Goal: Task Accomplishment & Management: Use online tool/utility

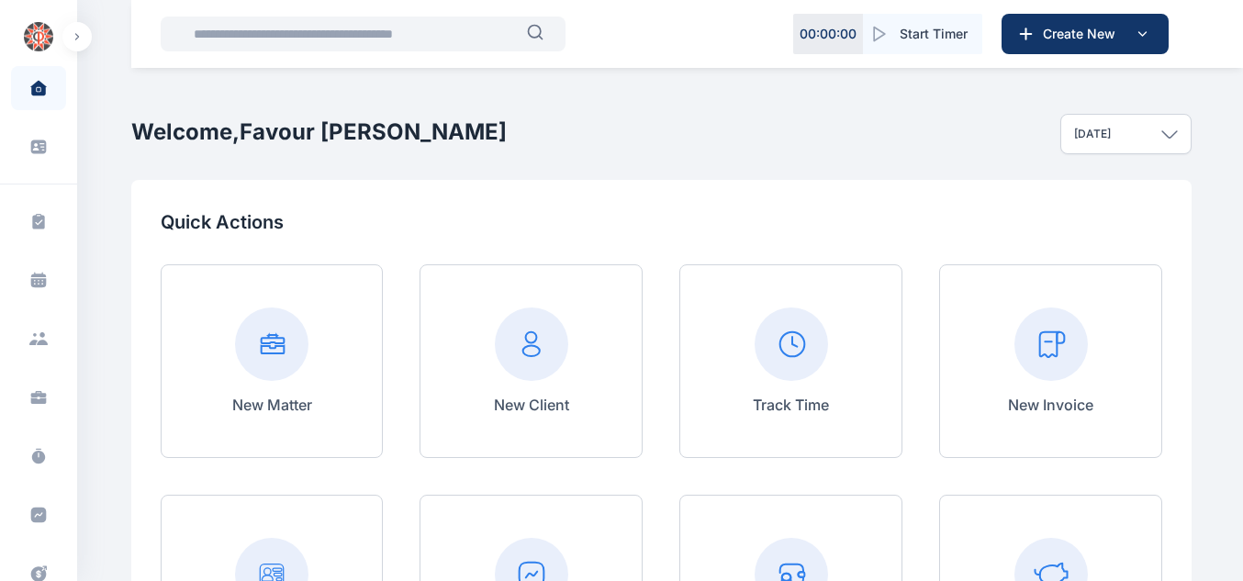
click at [1016, 335] on rect at bounding box center [1051, 344] width 73 height 73
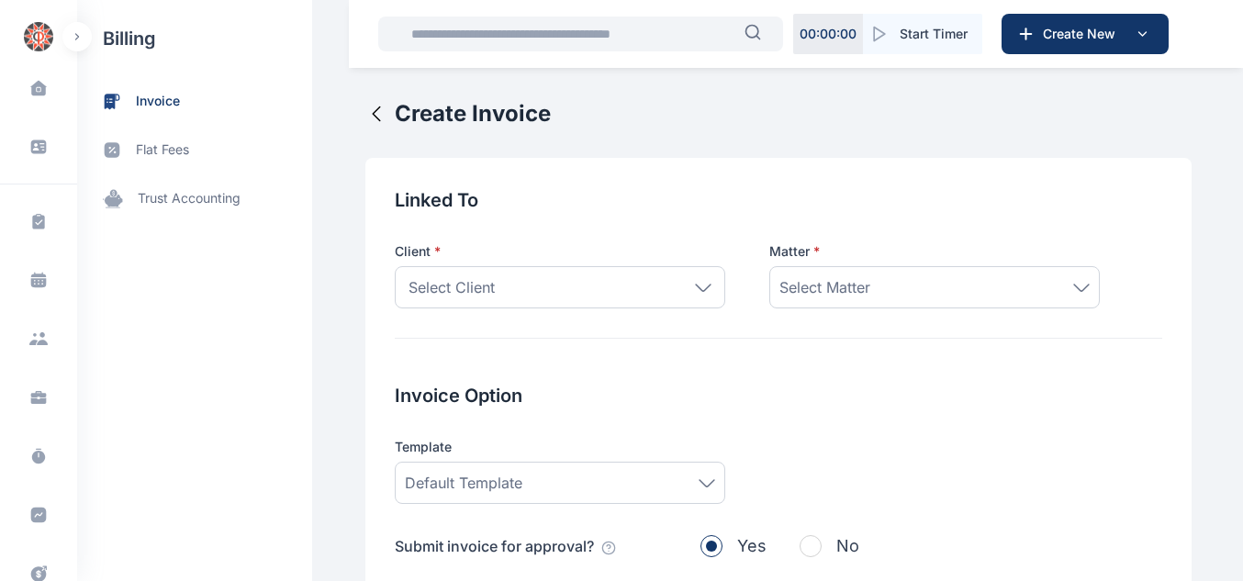
click at [687, 292] on div "Select Client" at bounding box center [560, 287] width 331 height 42
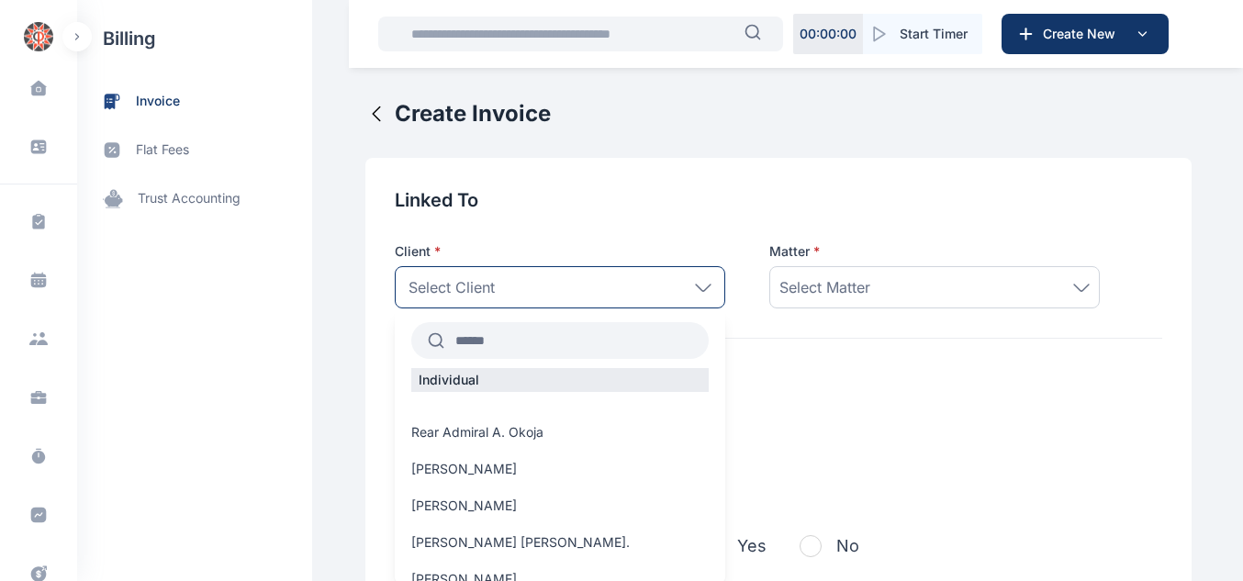
click at [506, 339] on input "text" at bounding box center [576, 340] width 264 height 33
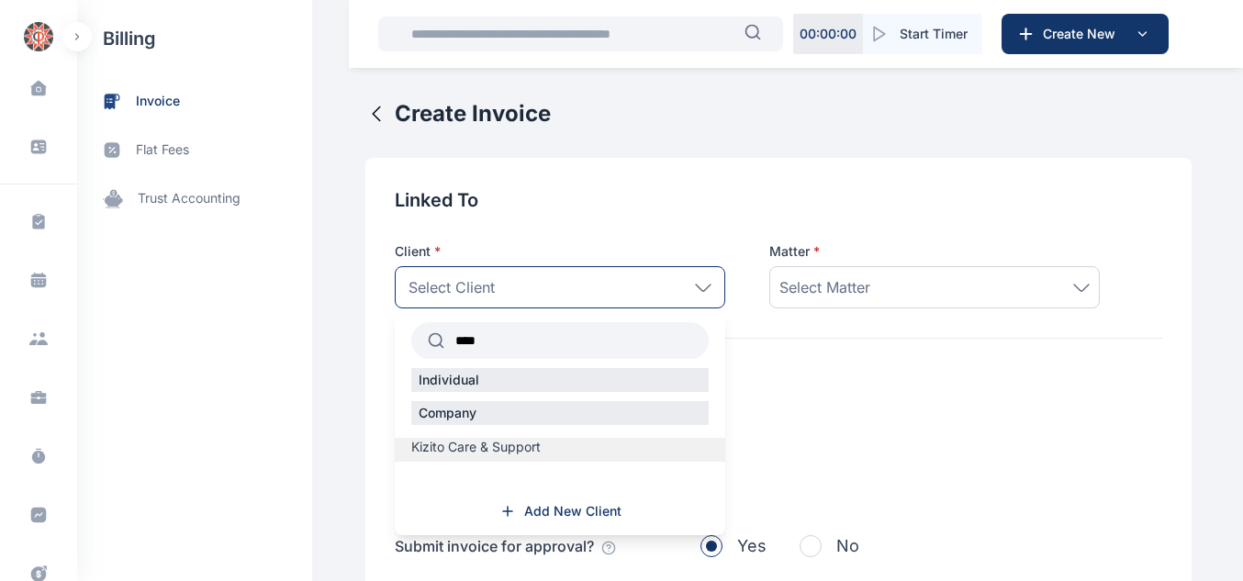
type input "****"
click at [466, 439] on span "Kizito Care & Support" at bounding box center [475, 447] width 129 height 18
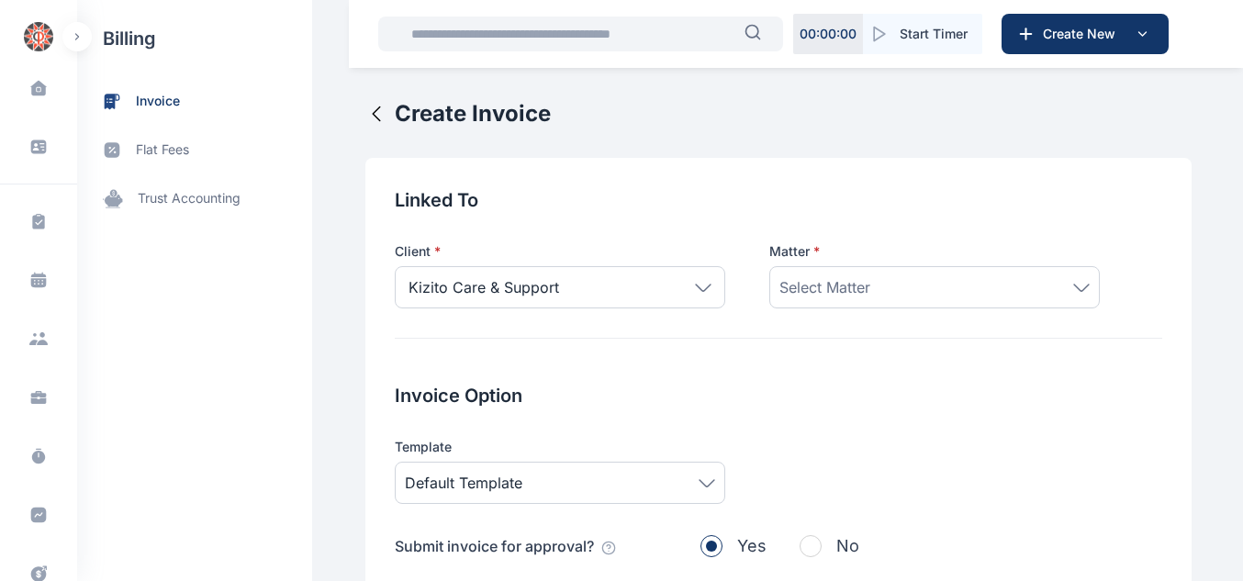
click at [825, 285] on span "Select Matter" at bounding box center [825, 287] width 91 height 22
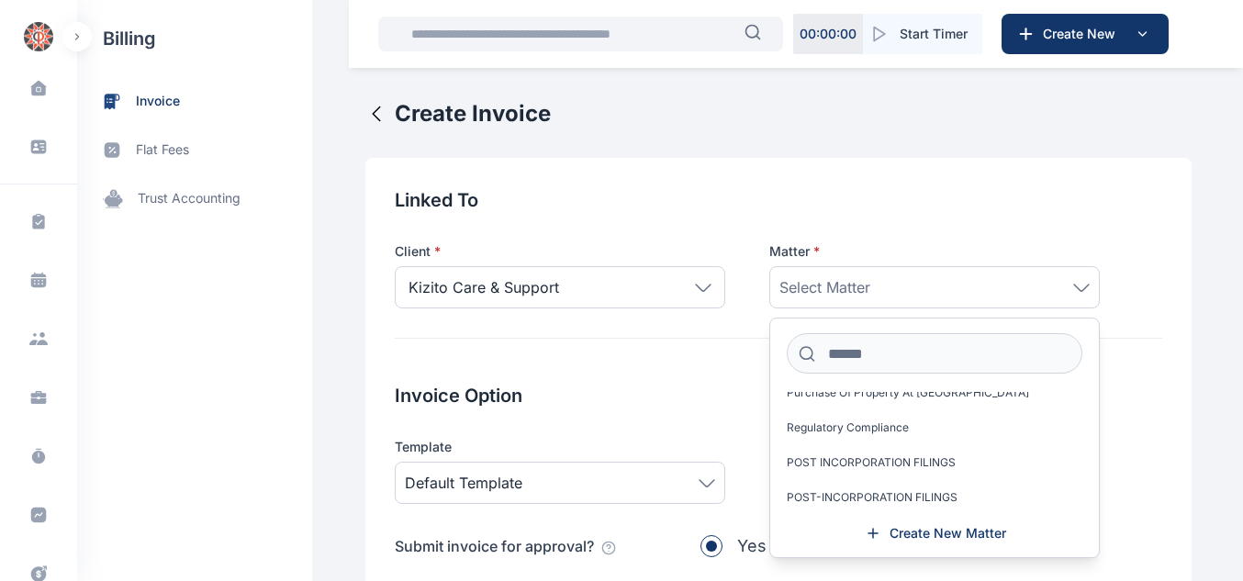
scroll to position [86, 0]
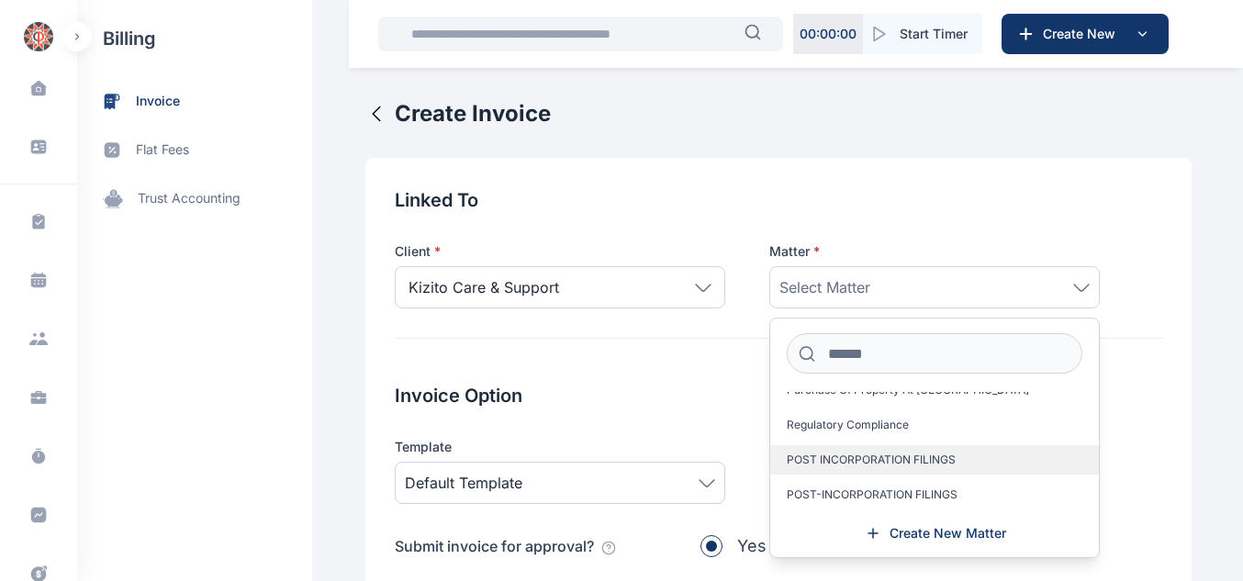
click at [927, 455] on span "POST INCORPORATION FILINGS" at bounding box center [871, 460] width 169 height 15
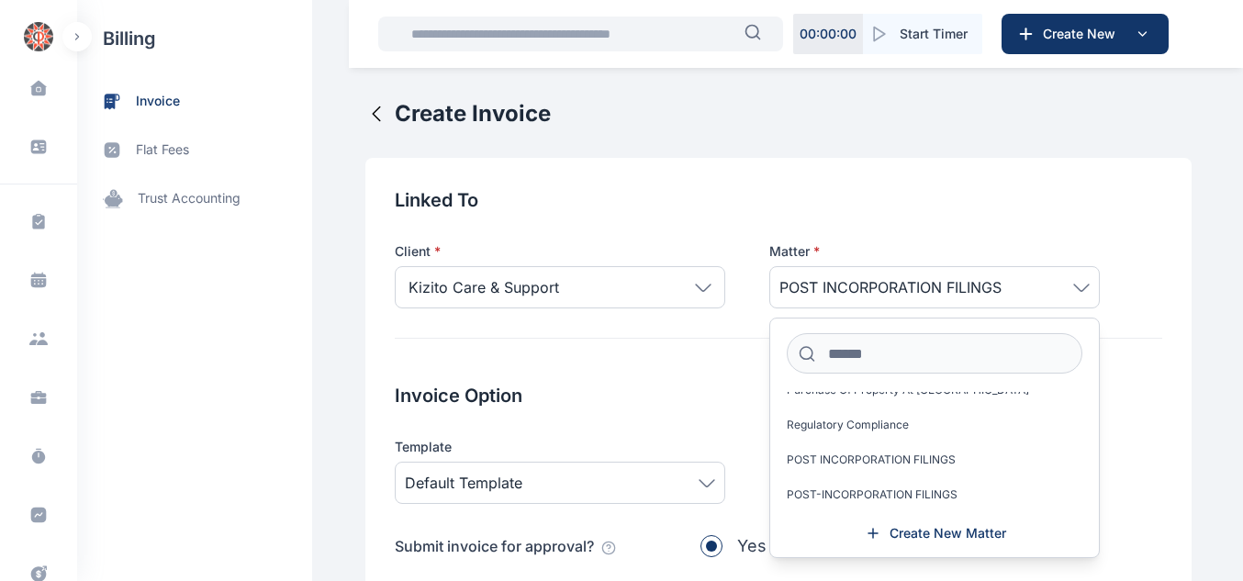
click at [708, 439] on div "Template" at bounding box center [560, 447] width 331 height 18
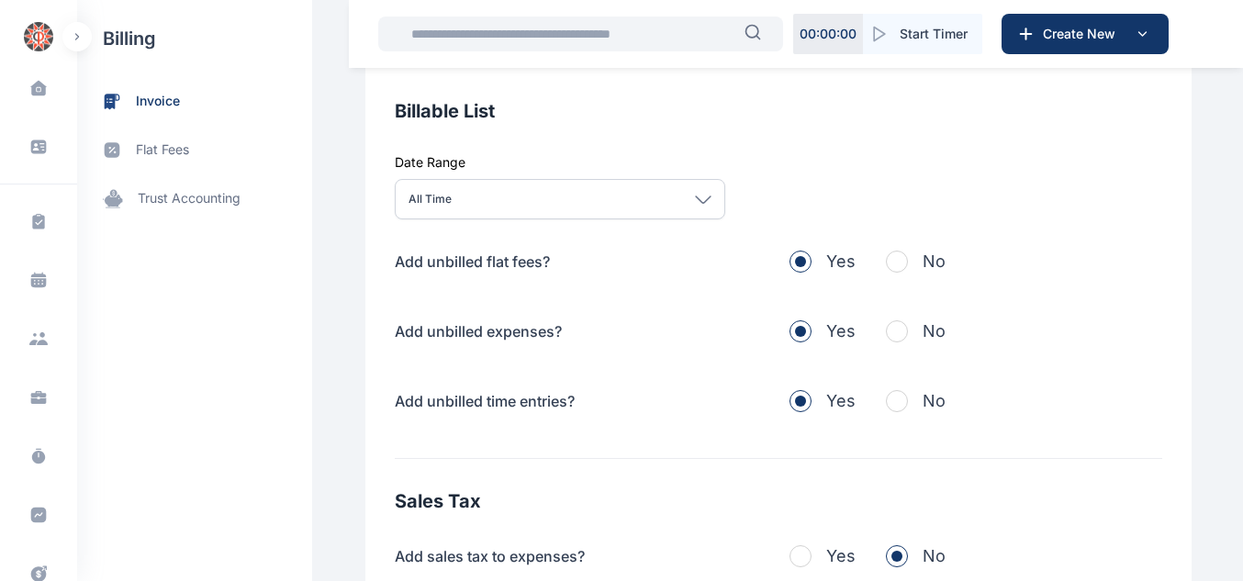
scroll to position [533, 0]
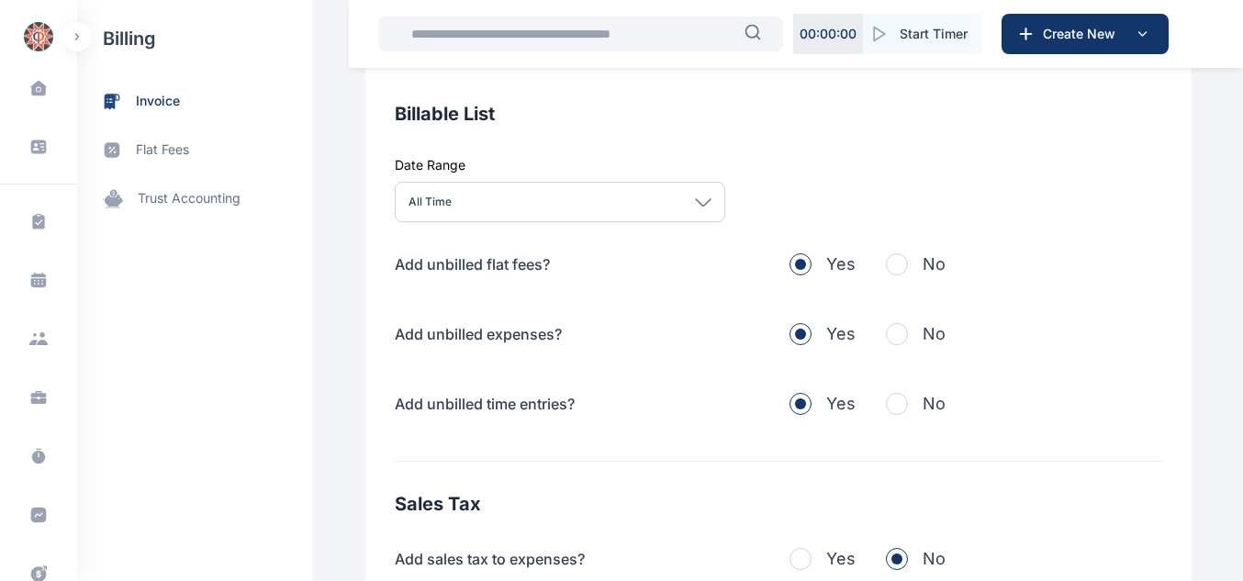
click at [886, 268] on span "button" at bounding box center [897, 264] width 22 height 22
click at [893, 337] on span "button" at bounding box center [897, 334] width 22 height 22
click at [886, 406] on span "button" at bounding box center [897, 404] width 22 height 22
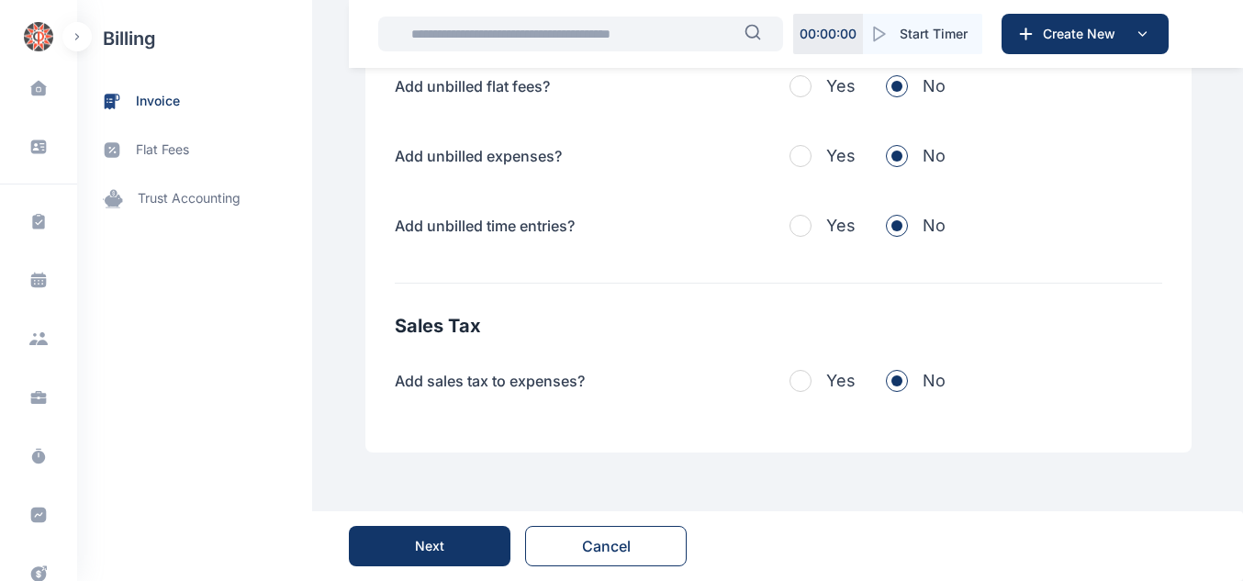
click at [413, 542] on button "Next" at bounding box center [430, 546] width 162 height 40
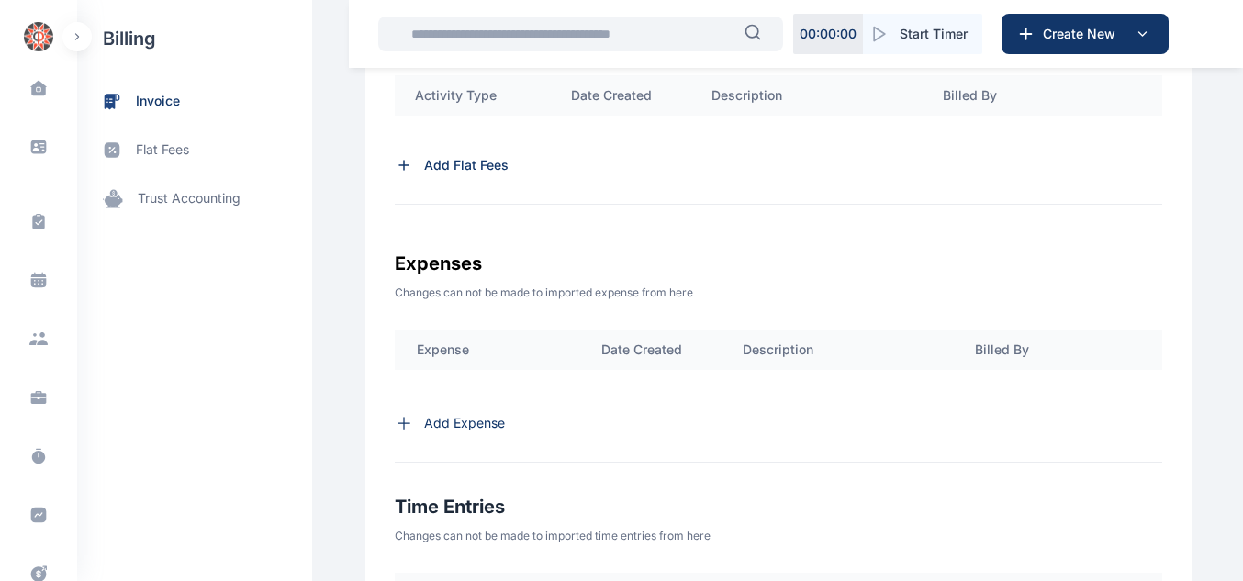
click at [461, 159] on p "Add Flat Fees" at bounding box center [466, 165] width 84 height 18
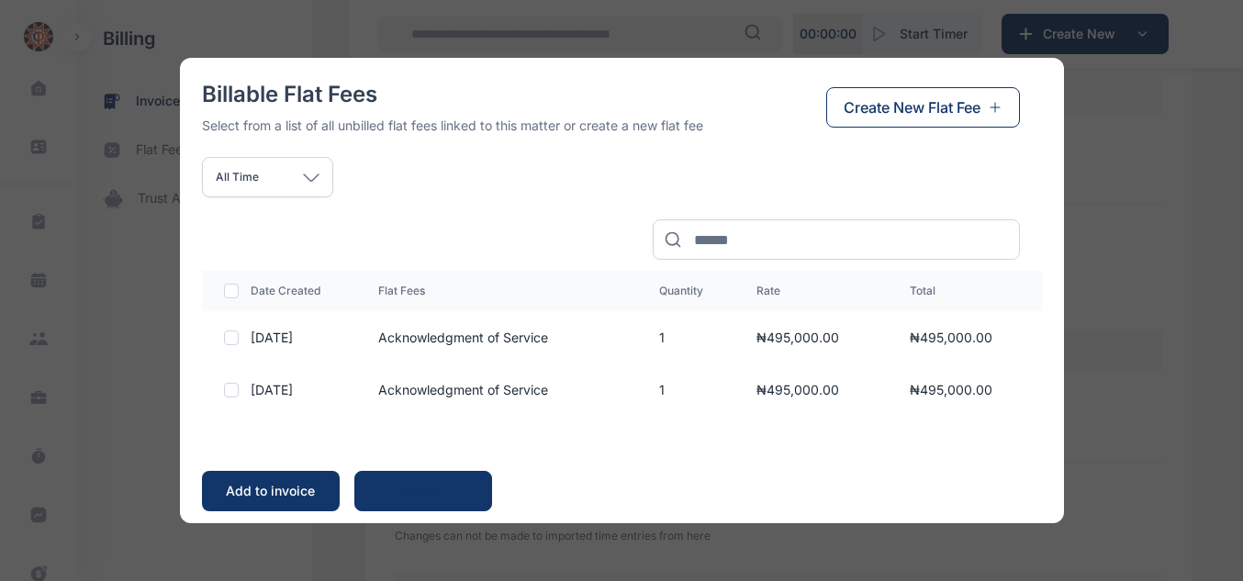
click at [848, 120] on button "Create New Flat Fee" at bounding box center [923, 107] width 194 height 40
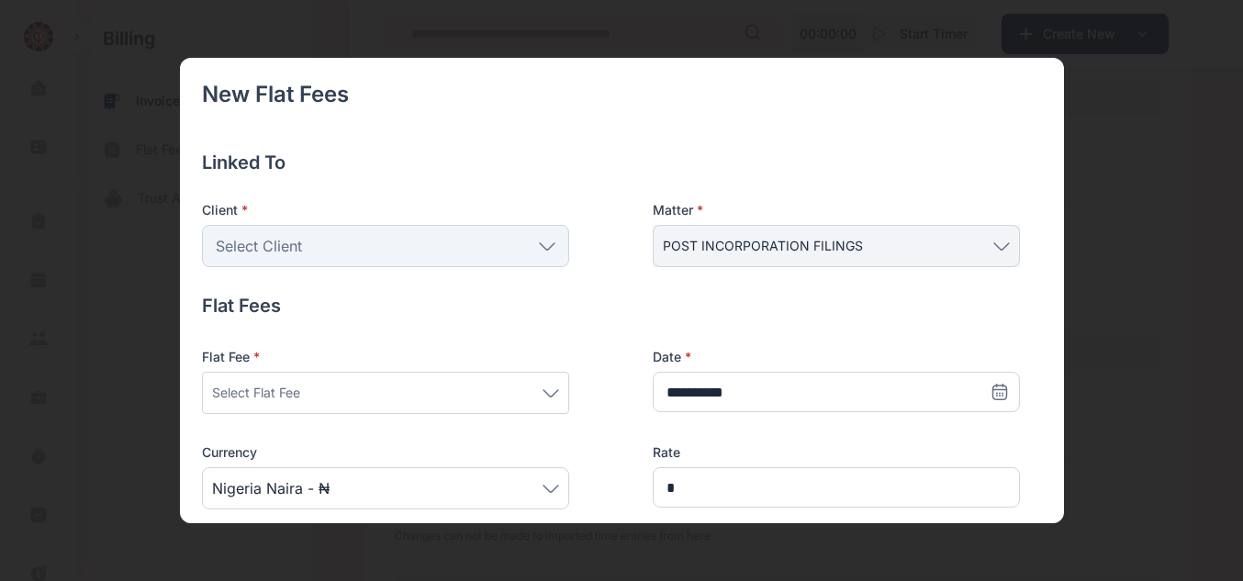
click at [563, 394] on div "Select Flat Fee" at bounding box center [385, 393] width 367 height 42
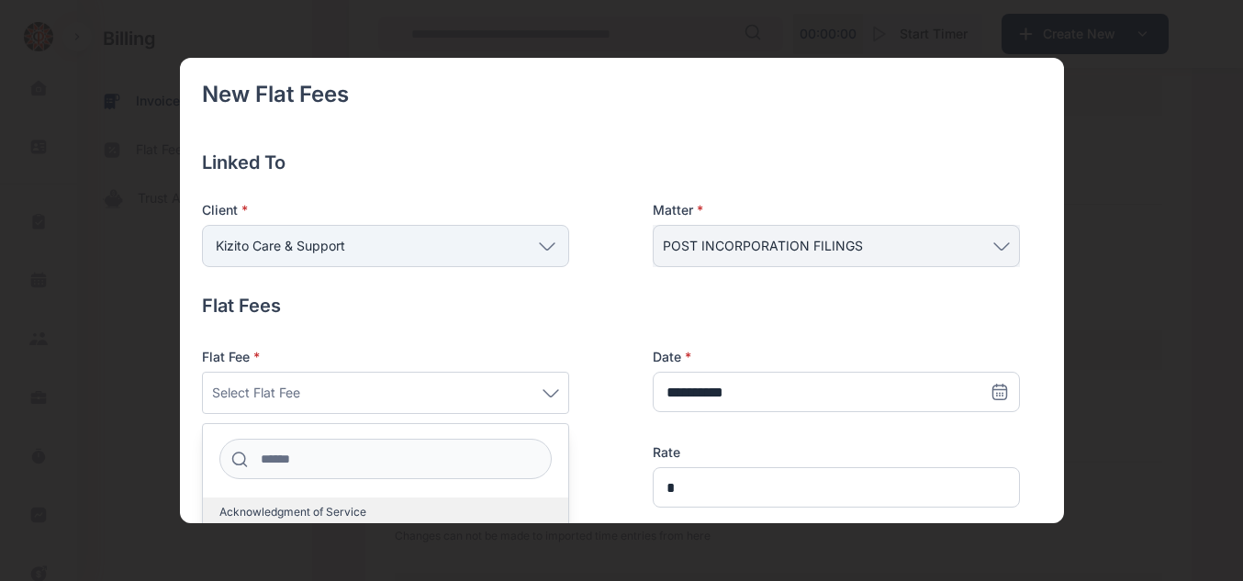
click at [391, 503] on label "Acknowledgment of Service" at bounding box center [385, 512] width 365 height 29
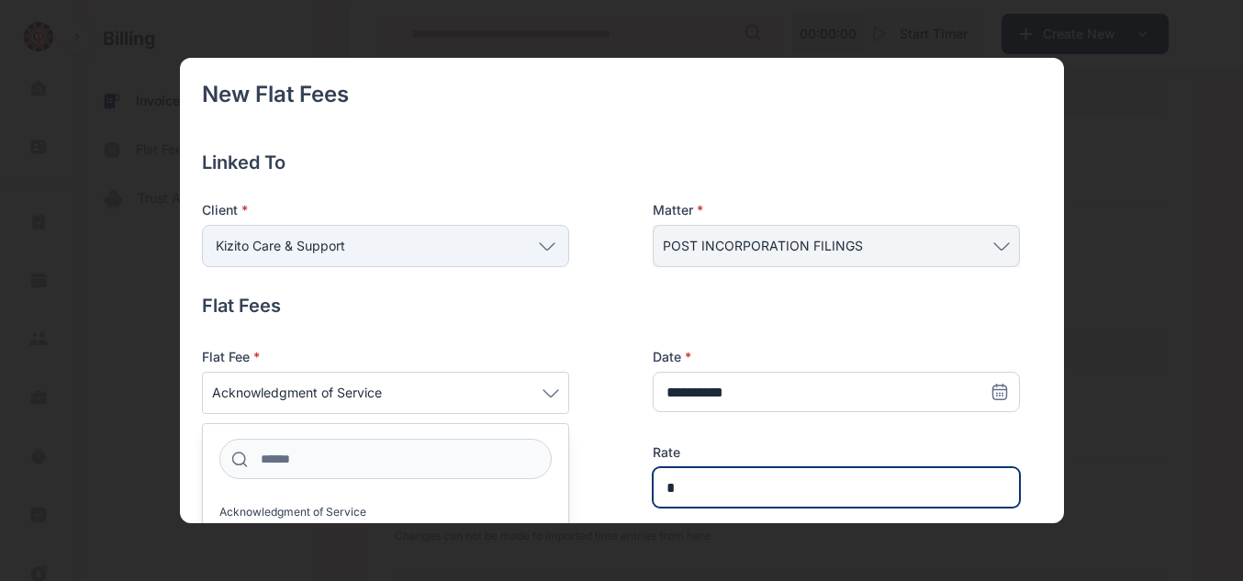
click at [687, 480] on input "*" at bounding box center [836, 487] width 367 height 40
type input "******"
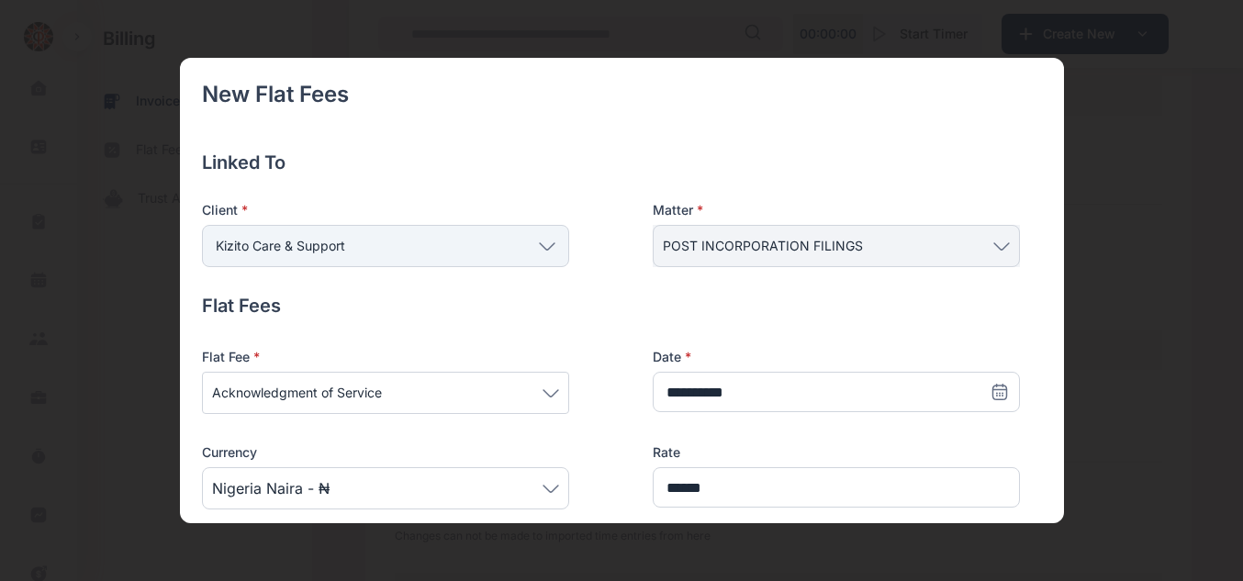
click at [559, 446] on div "Currency" at bounding box center [385, 453] width 367 height 18
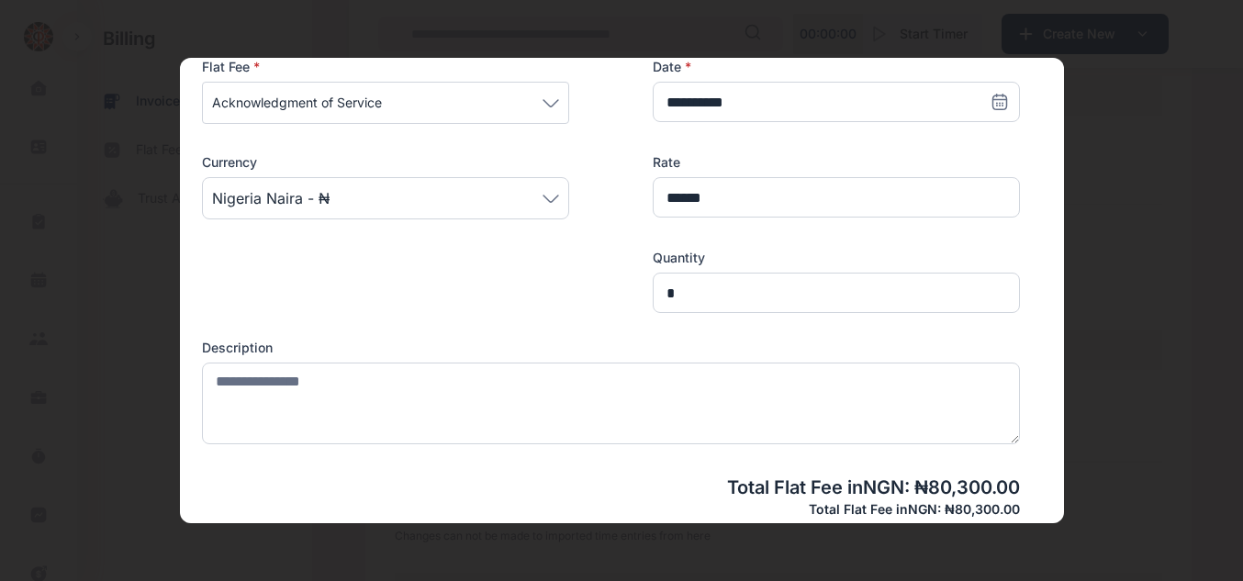
scroll to position [294, 0]
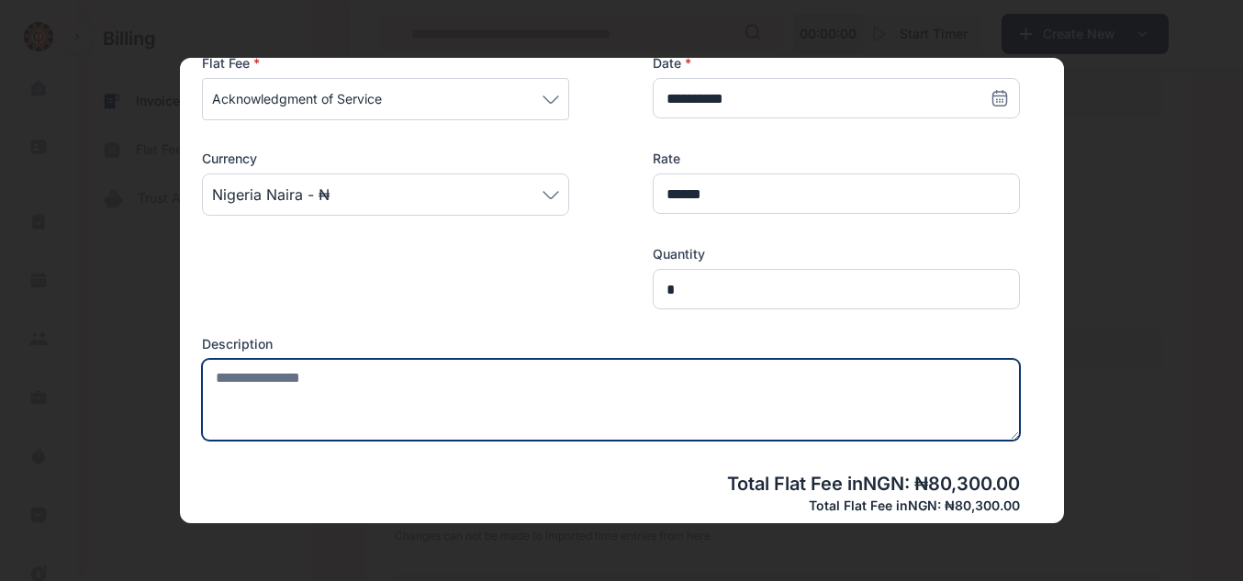
click at [467, 404] on textarea at bounding box center [611, 400] width 818 height 82
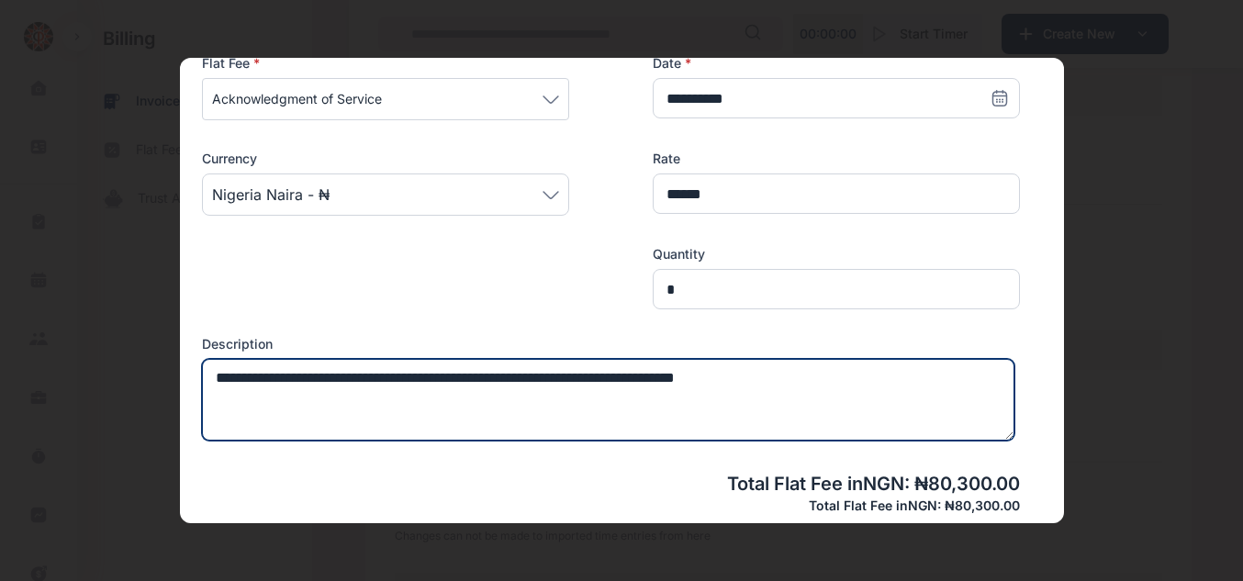
type textarea "**********"
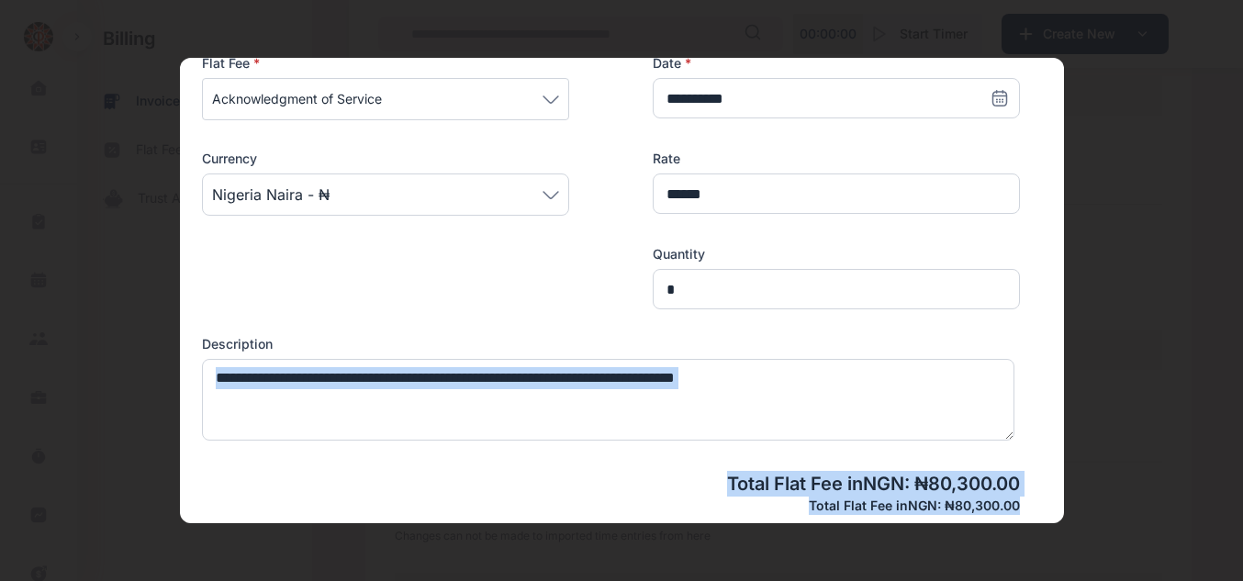
scroll to position [26, 0]
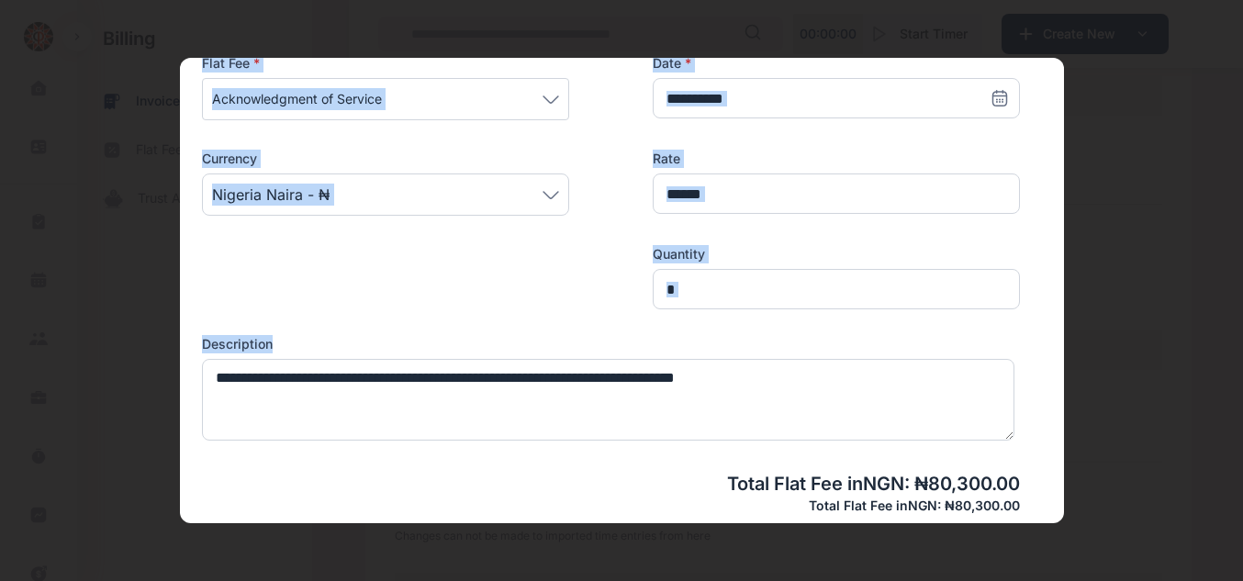
click at [1062, 386] on div "Billable Flat Fees Select from a list of all unbilled flat fees linked to this …" at bounding box center [622, 290] width 884 height 465
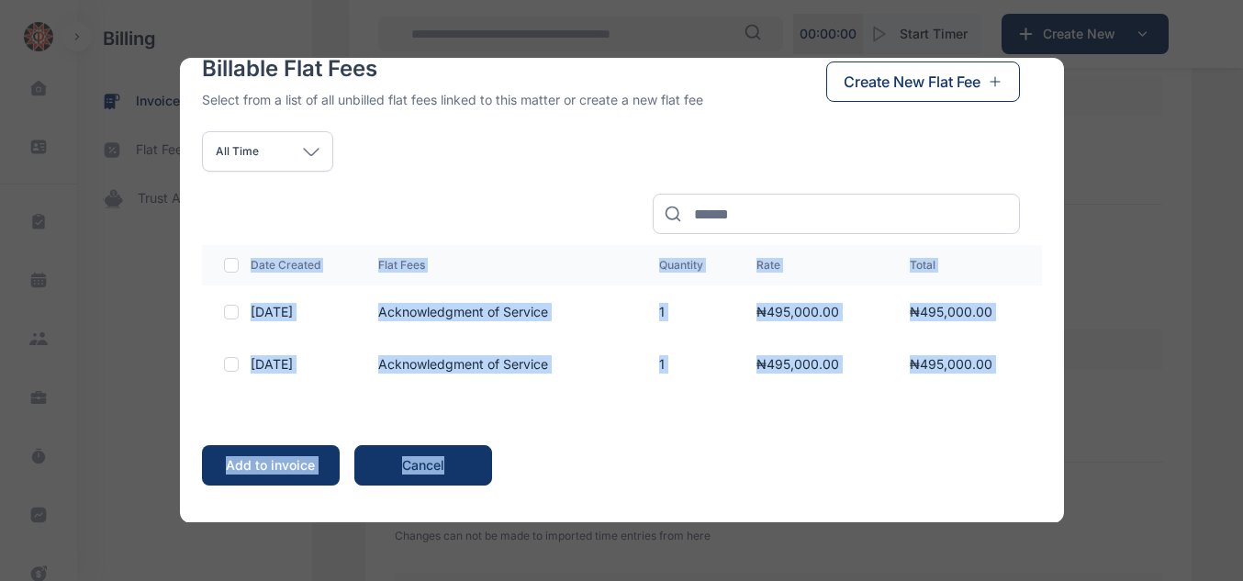
scroll to position [0, 0]
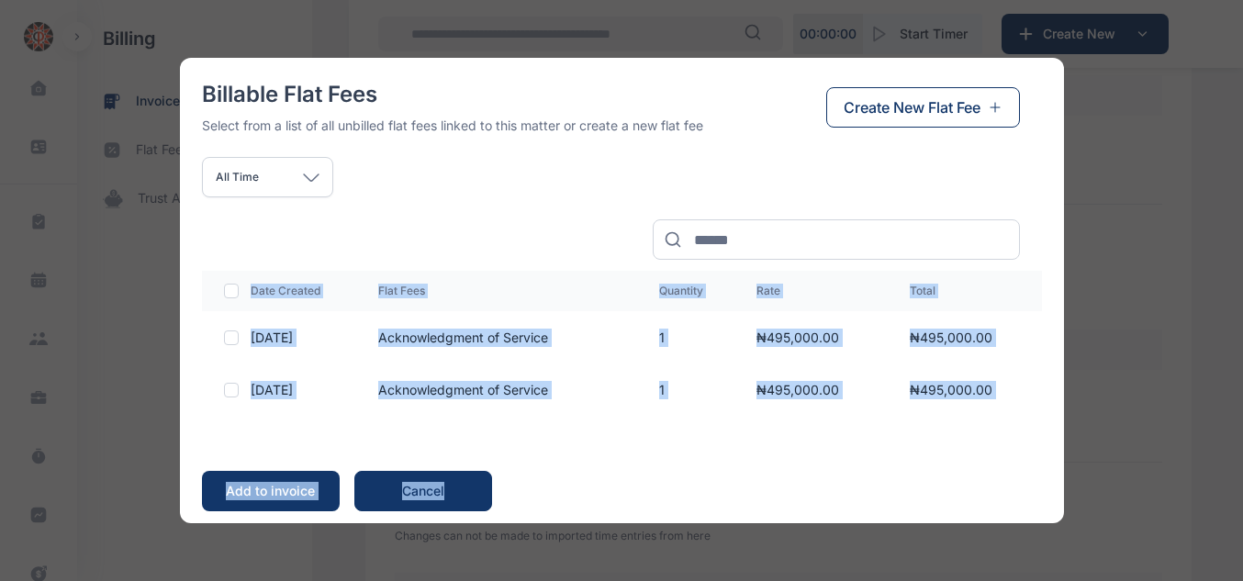
click at [882, 94] on button "Create New Flat Fee" at bounding box center [923, 107] width 194 height 40
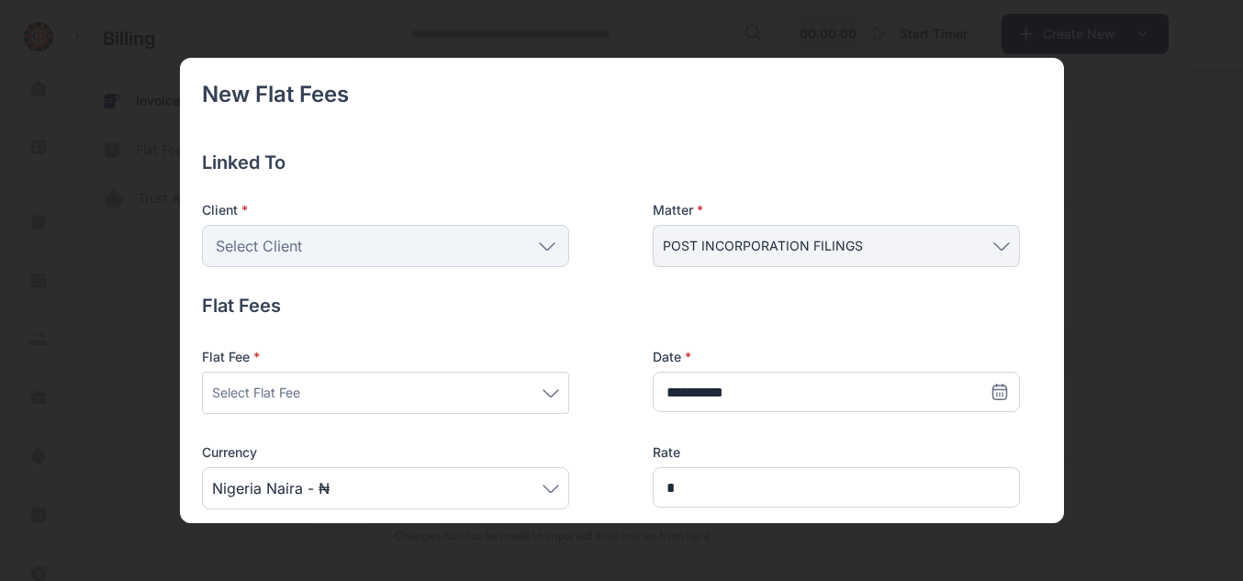
click at [554, 386] on div "Select Flat Fee" at bounding box center [385, 393] width 347 height 22
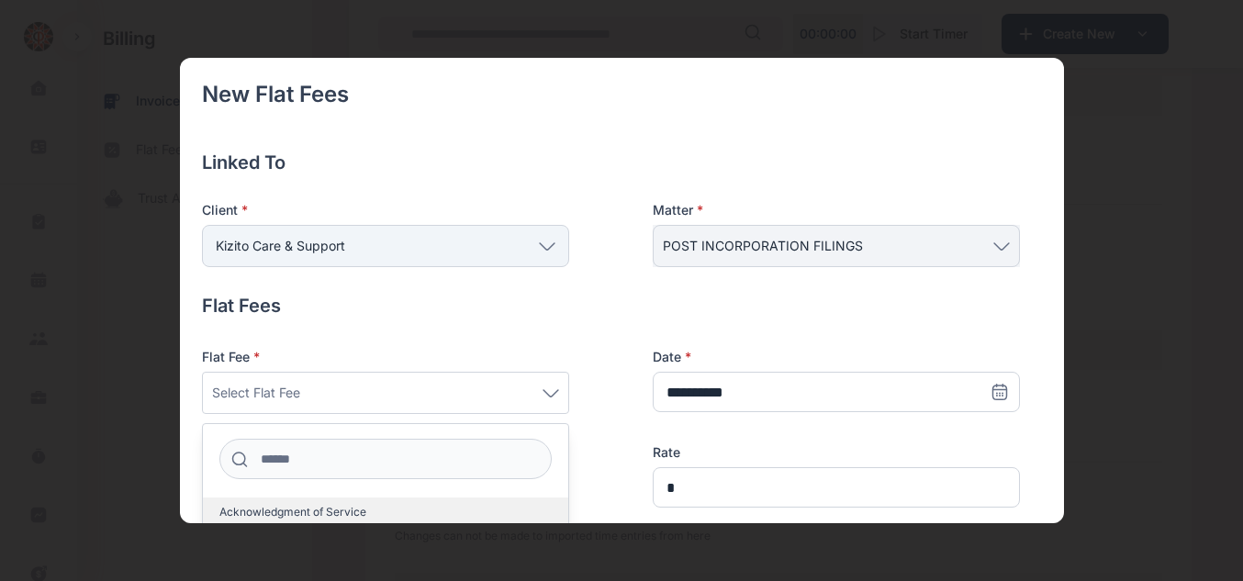
click at [345, 505] on span "Acknowledgment of Service" at bounding box center [292, 512] width 147 height 15
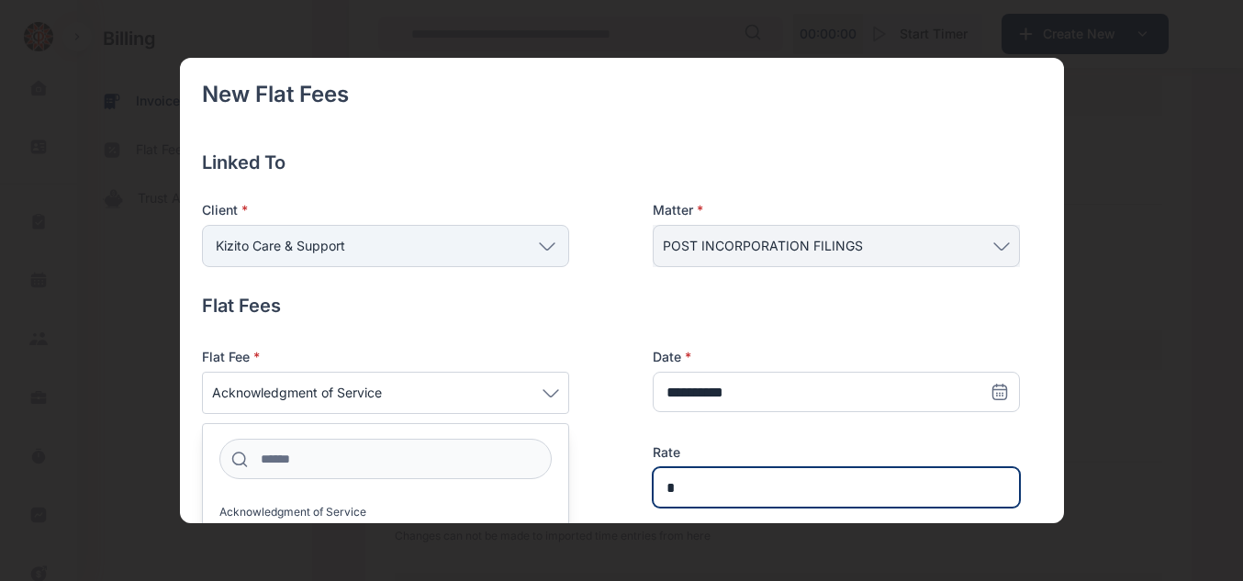
click at [707, 492] on input "*" at bounding box center [836, 487] width 367 height 40
type input "******"
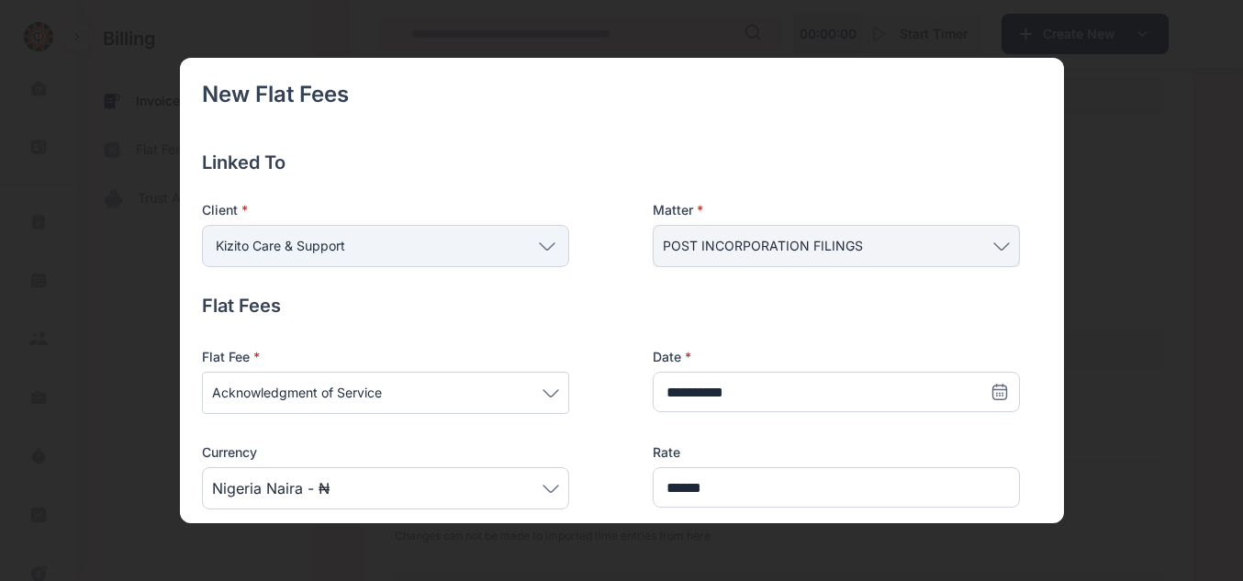
click at [580, 491] on div "**********" at bounding box center [611, 475] width 818 height 255
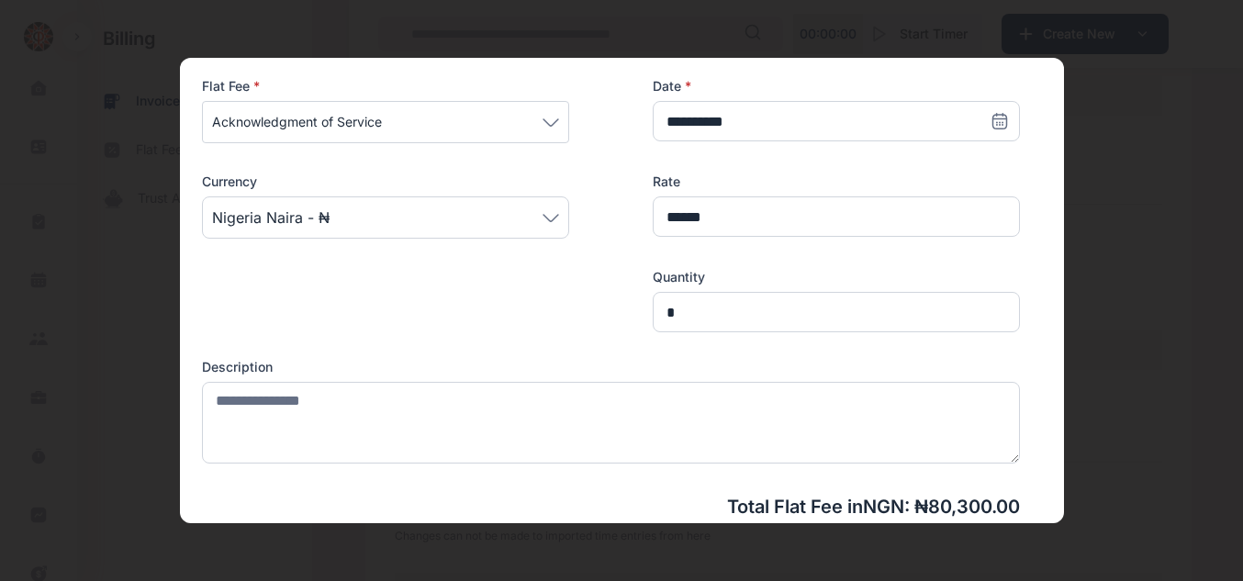
scroll to position [294, 0]
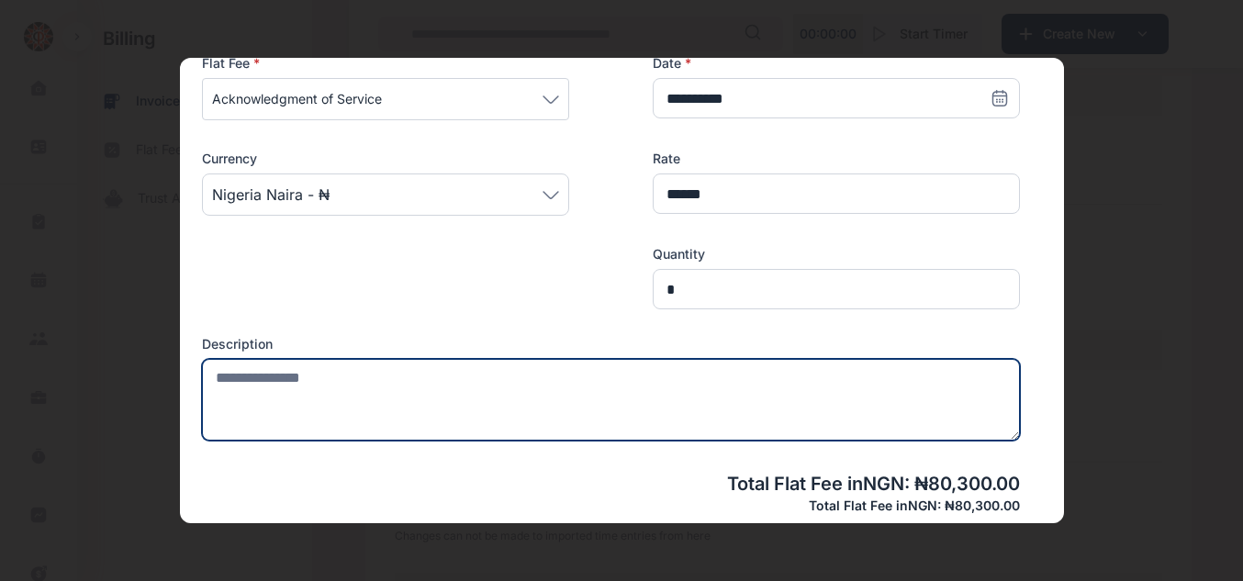
click at [479, 395] on textarea at bounding box center [611, 400] width 818 height 82
type textarea "**********"
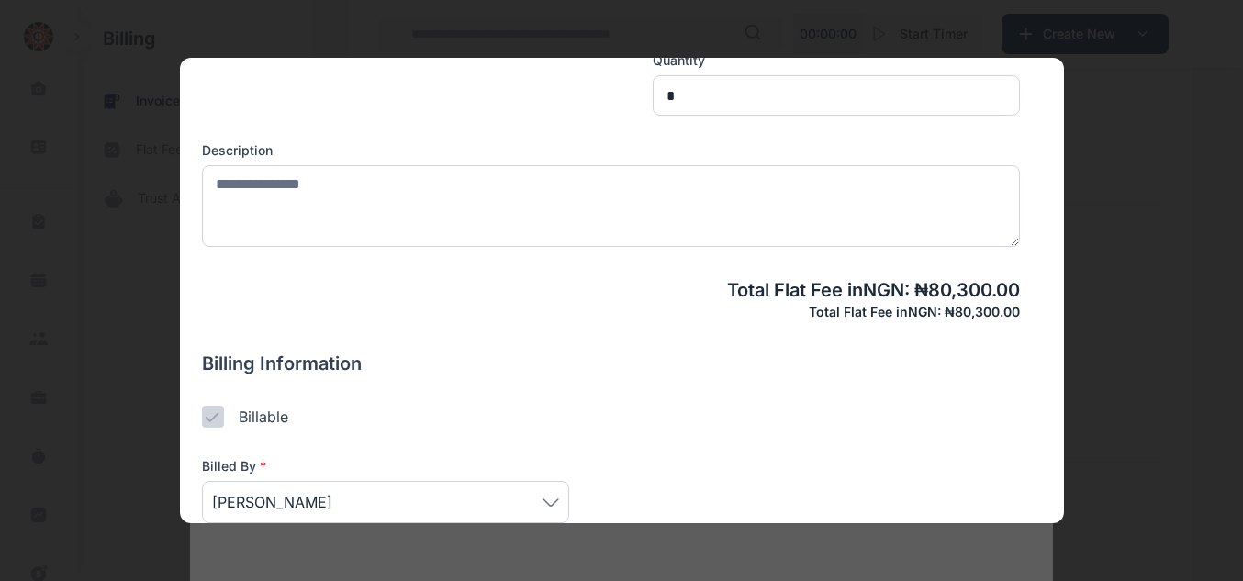
scroll to position [500, 0]
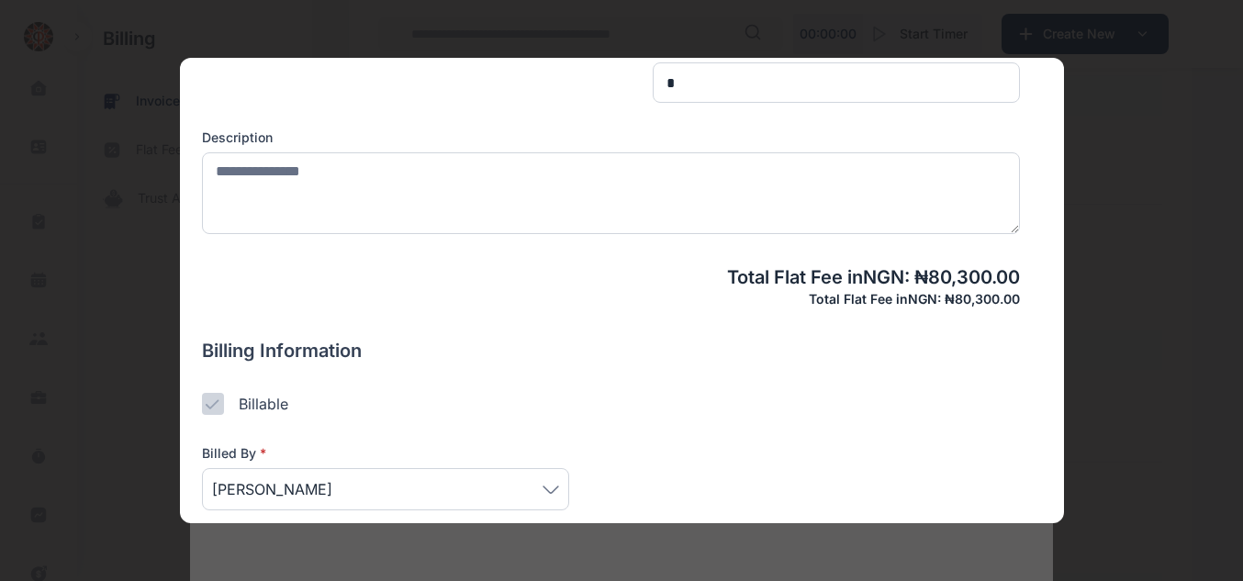
type input "******"
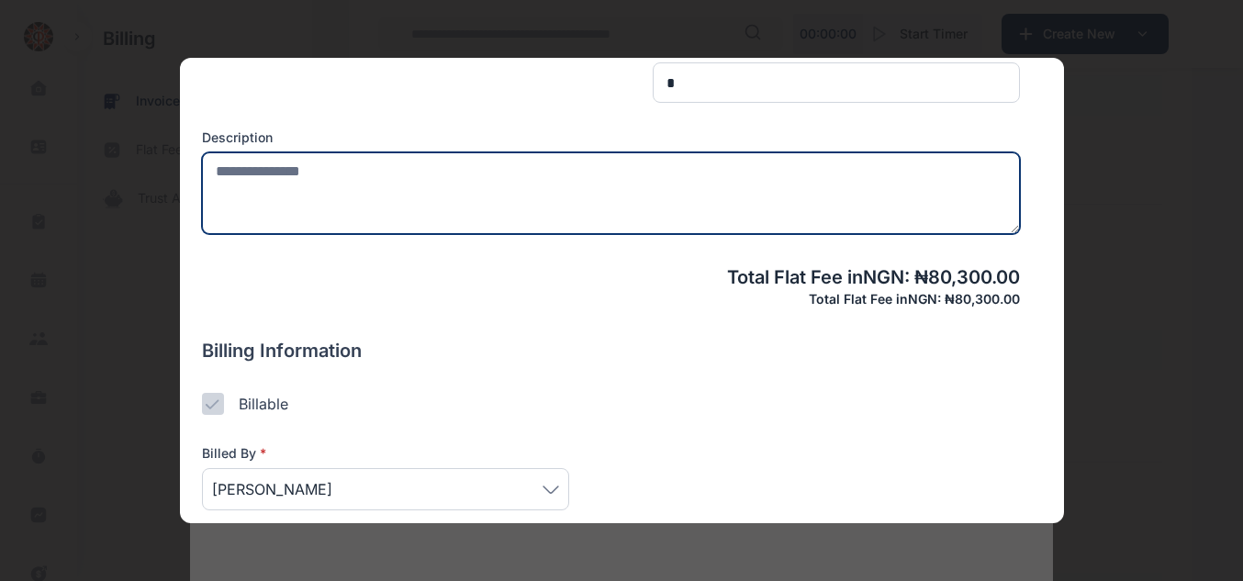
click at [424, 175] on textarea at bounding box center [611, 193] width 818 height 82
type textarea "**********"
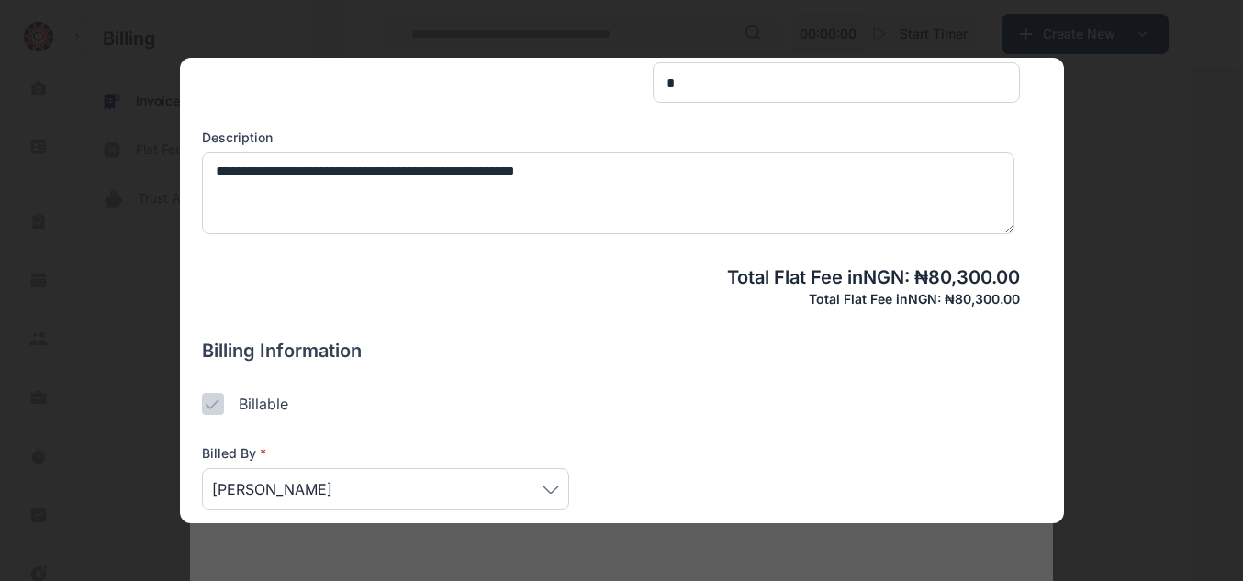
click at [556, 489] on icon at bounding box center [551, 490] width 15 height 6
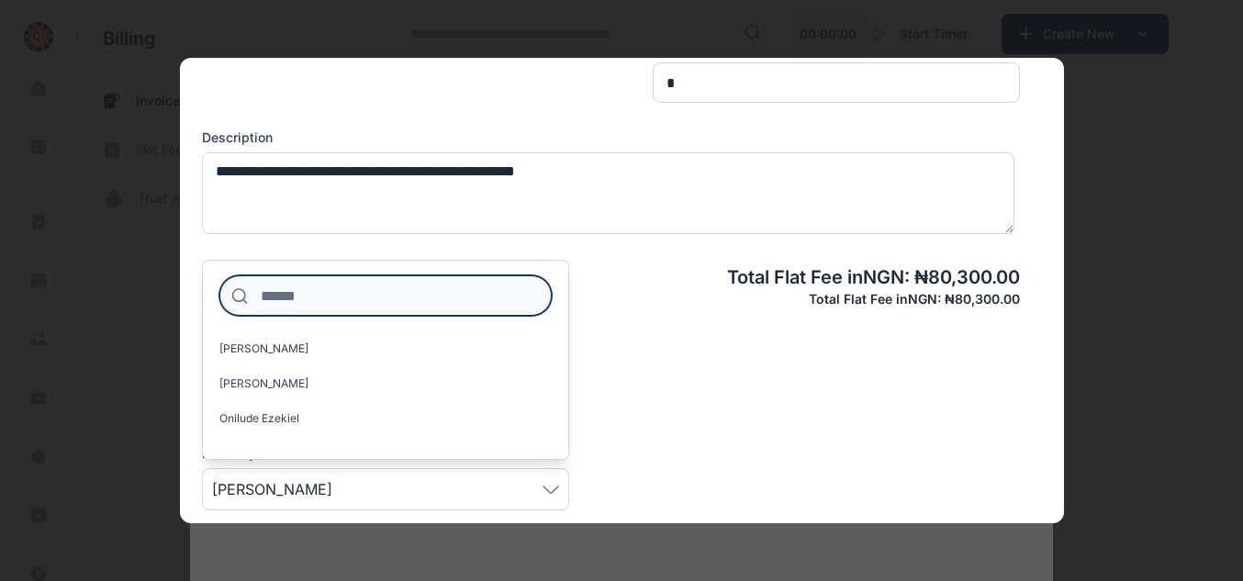
click at [362, 296] on input at bounding box center [385, 295] width 332 height 40
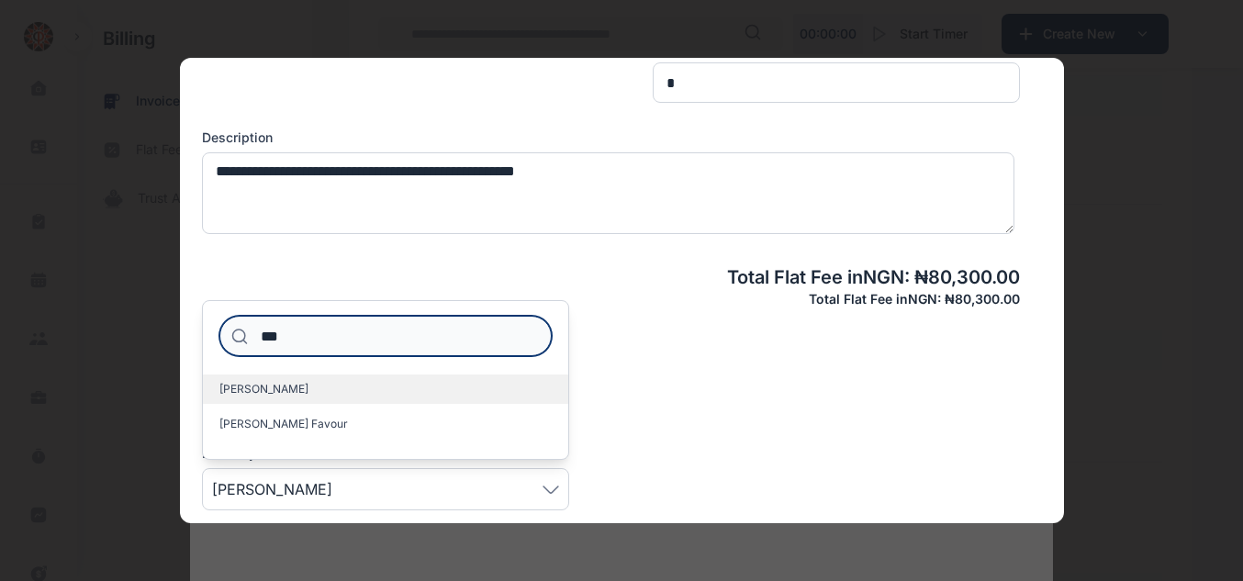
type input "***"
click at [267, 401] on label "Irenen Favour" at bounding box center [385, 389] width 365 height 29
click at [319, 386] on label "Irenen Favour" at bounding box center [385, 389] width 365 height 29
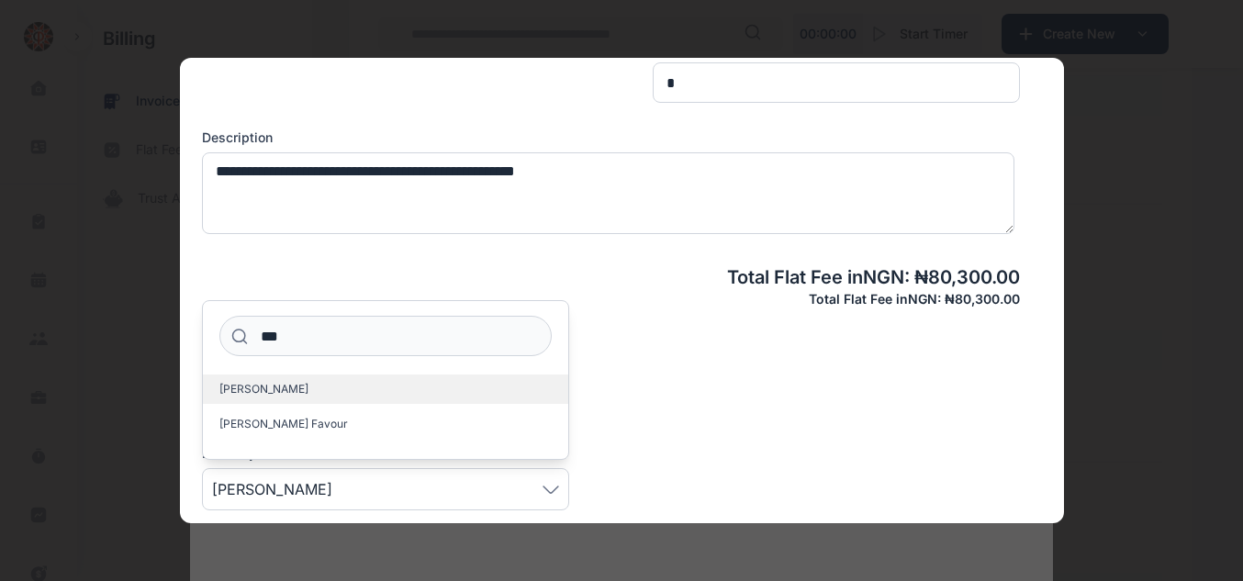
click at [438, 387] on label "Irenen Favour" at bounding box center [385, 389] width 365 height 29
click at [312, 387] on label "Irenen Favour" at bounding box center [385, 389] width 365 height 29
click at [657, 404] on div "Billable" at bounding box center [611, 404] width 818 height 22
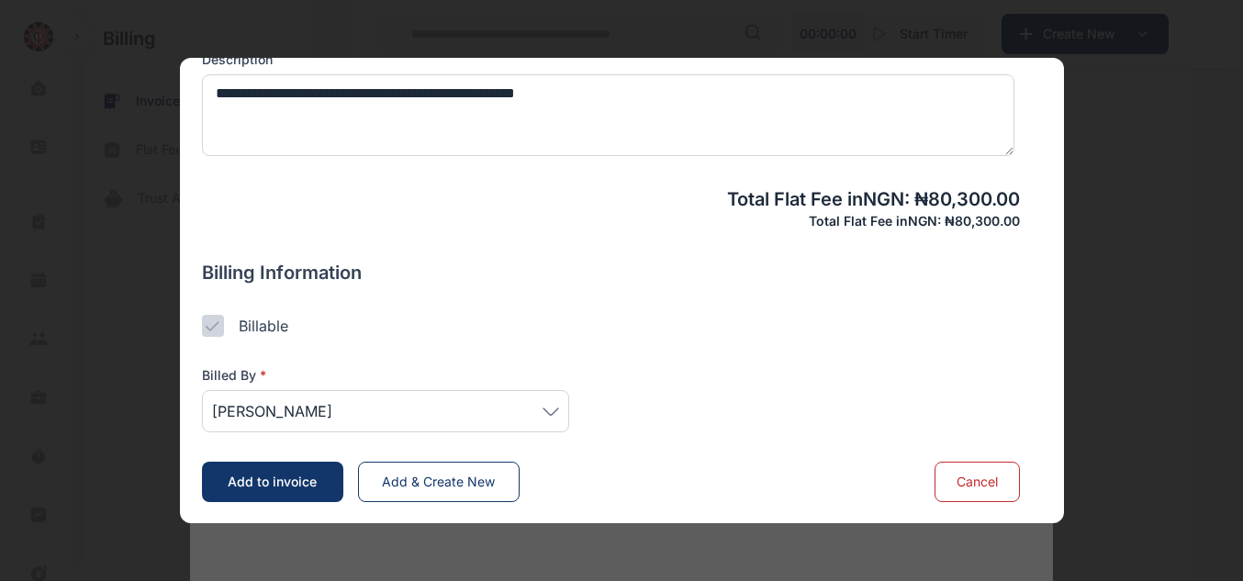
scroll to position [579, 0]
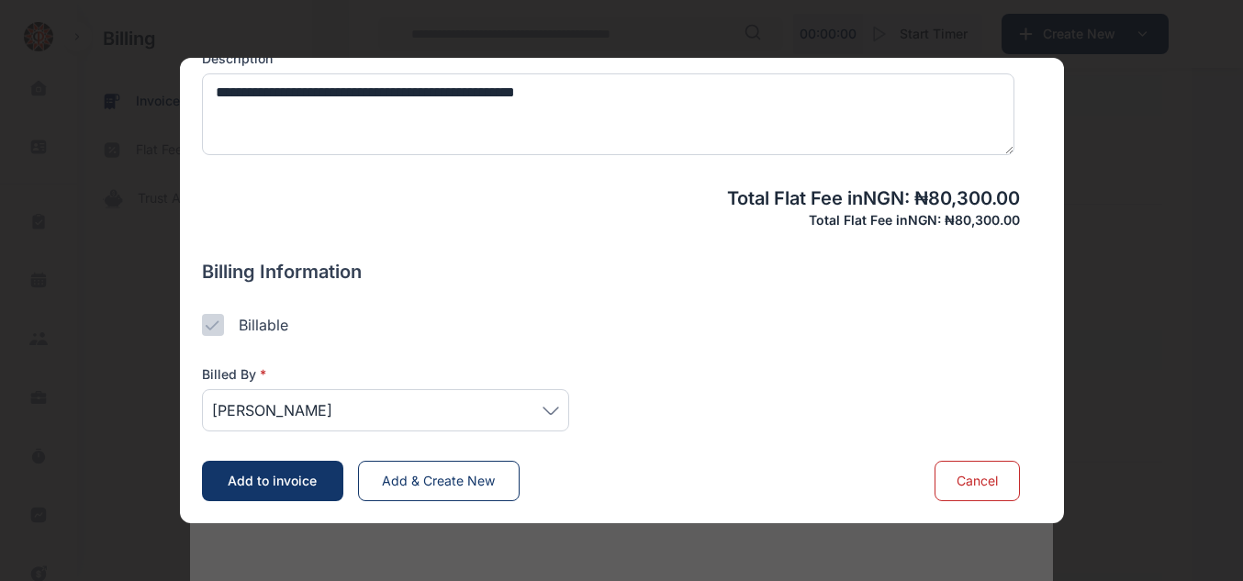
click at [275, 488] on span "Add to invoice" at bounding box center [272, 481] width 89 height 16
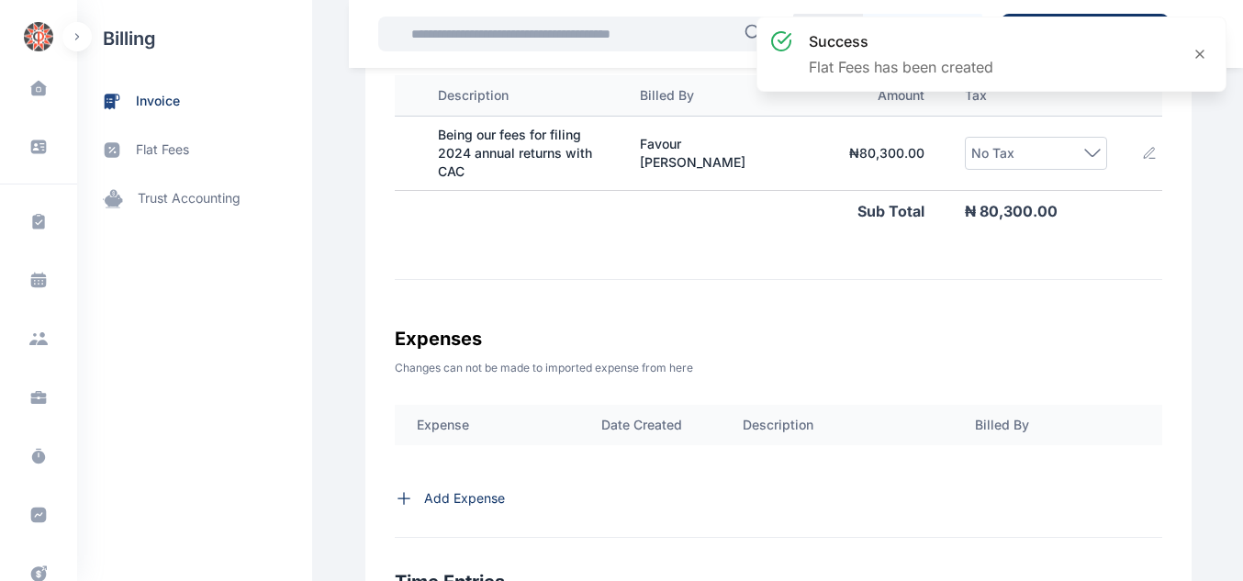
scroll to position [0, 323]
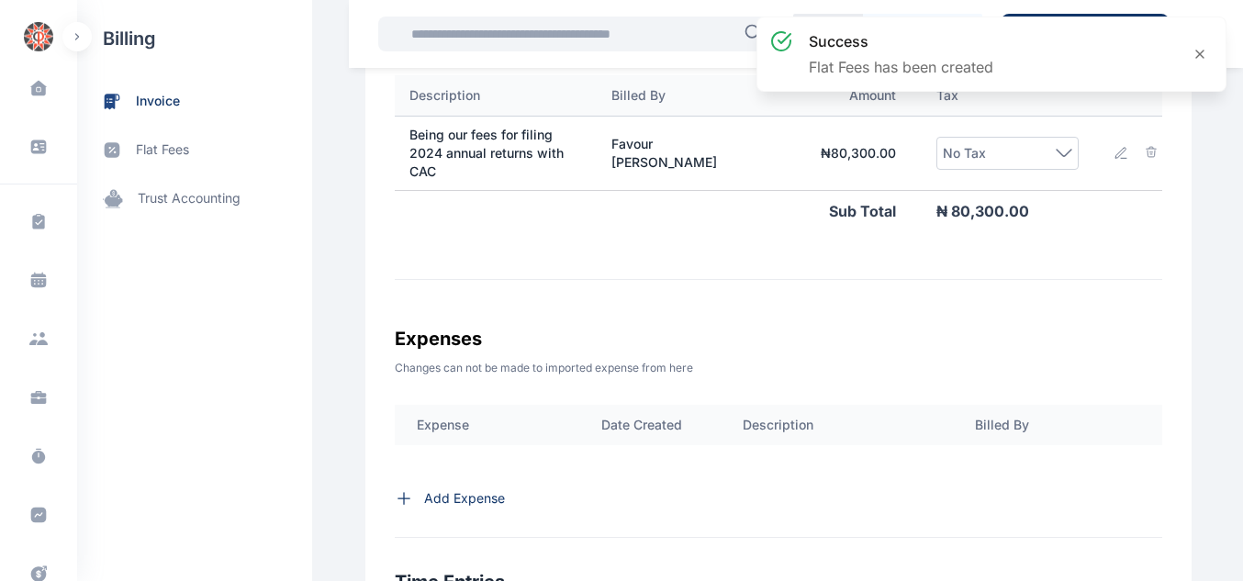
click at [1050, 142] on div "No Tax" at bounding box center [1007, 153] width 129 height 22
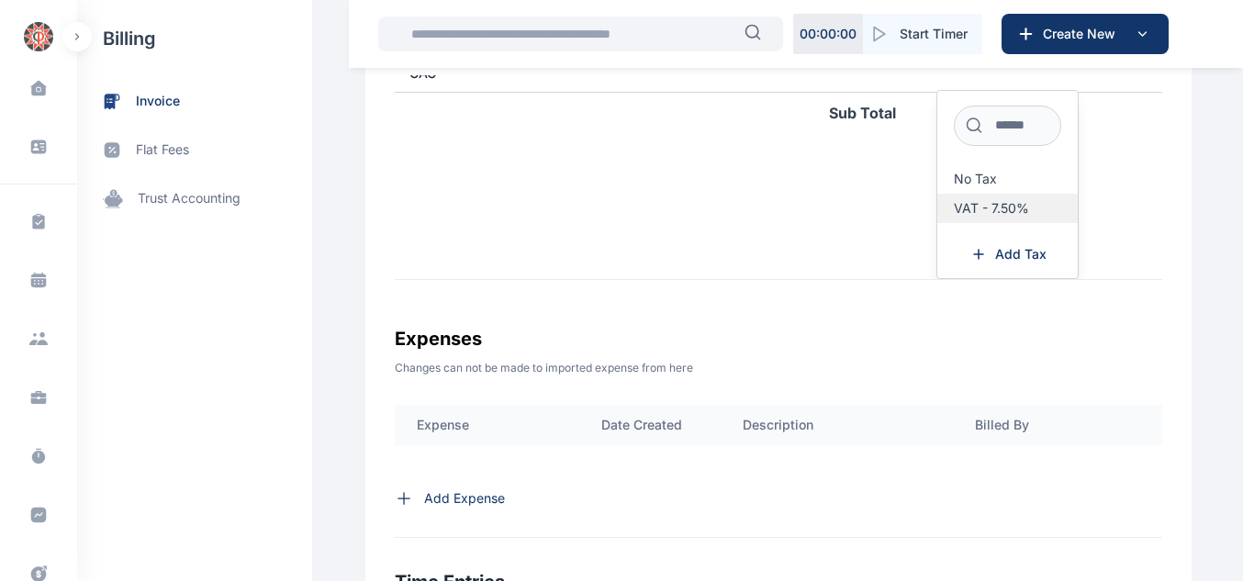
click at [1008, 206] on span "VAT - 7.50%" at bounding box center [991, 208] width 75 height 15
click at [984, 196] on label "VAT - 7.50%" at bounding box center [1008, 208] width 140 height 29
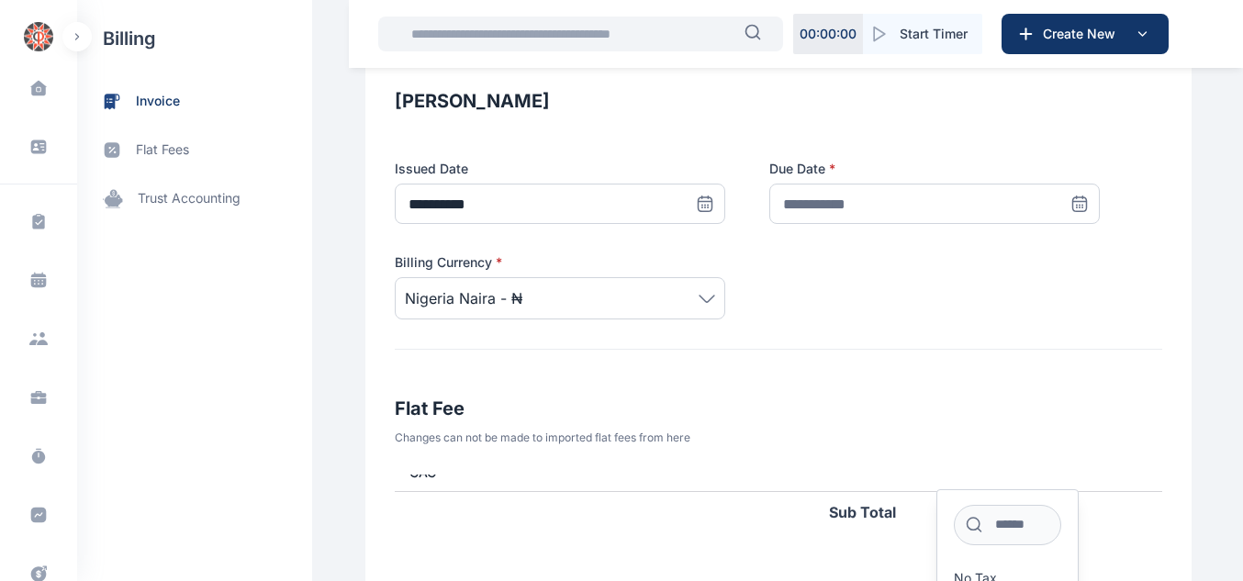
scroll to position [295, 0]
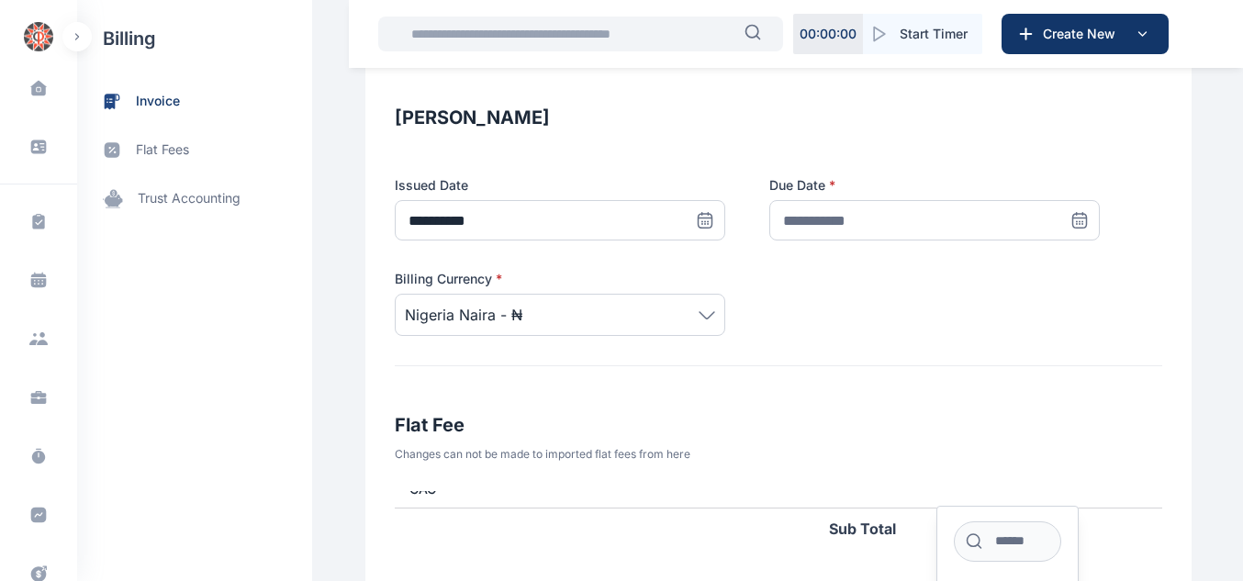
click at [714, 217] on icon at bounding box center [705, 220] width 18 height 18
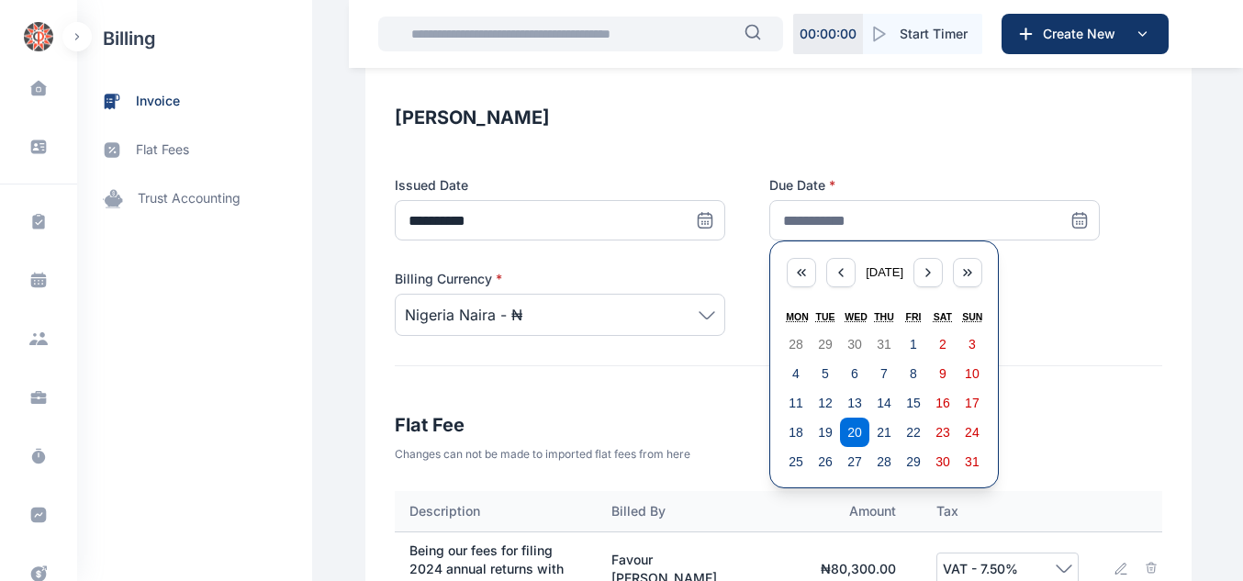
scroll to position [0, 323]
click at [877, 428] on abbr "21" at bounding box center [884, 432] width 15 height 15
type input "**********"
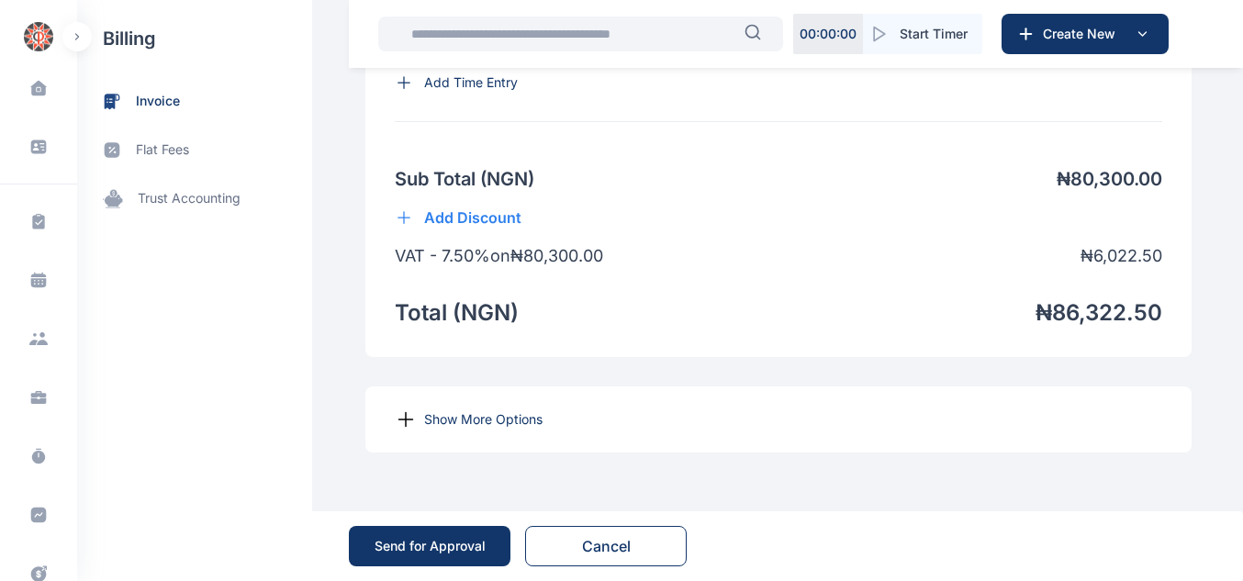
scroll to position [1427, 0]
click at [466, 409] on div "Show More Options" at bounding box center [778, 420] width 826 height 66
click at [444, 413] on p "Show More Options" at bounding box center [483, 419] width 118 height 18
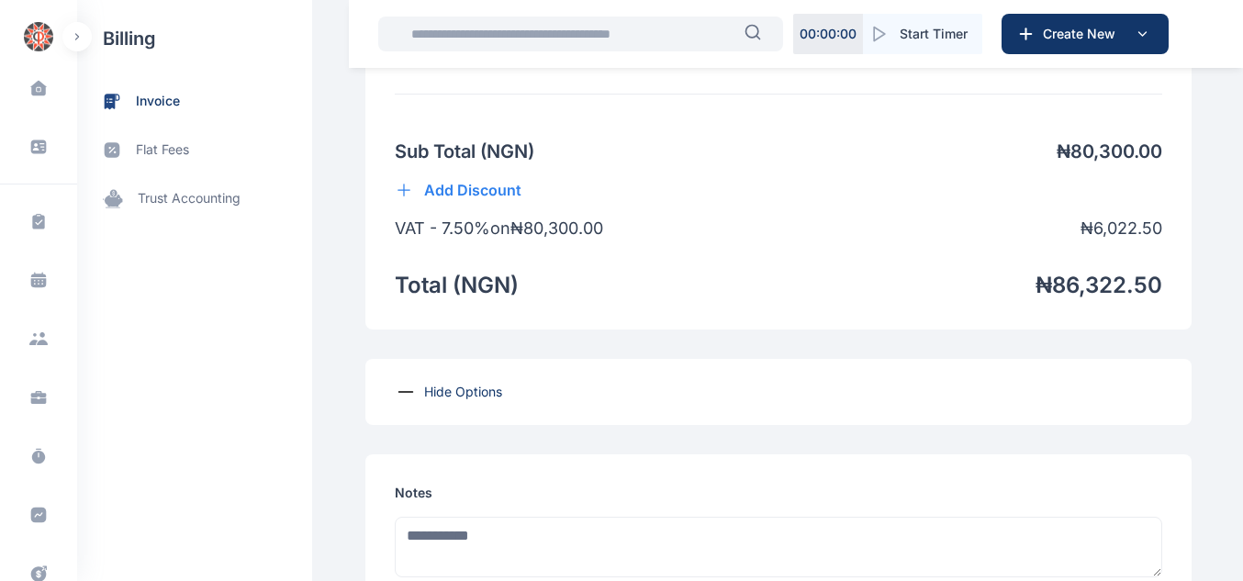
scroll to position [2024, 0]
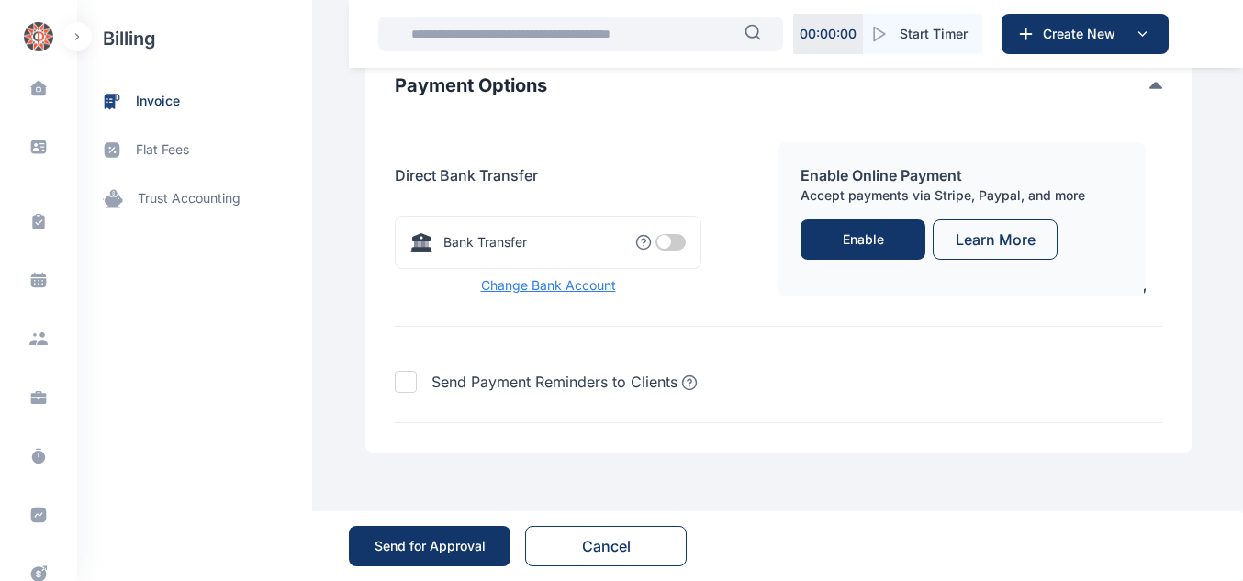
click at [664, 239] on span at bounding box center [671, 242] width 30 height 17
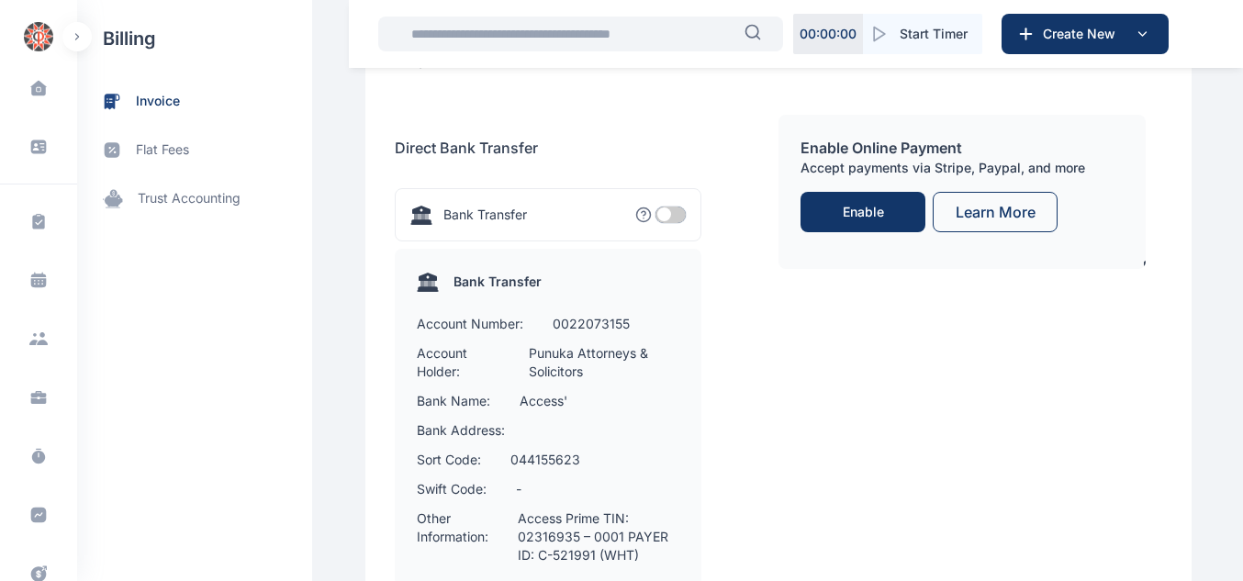
scroll to position [2367, 0]
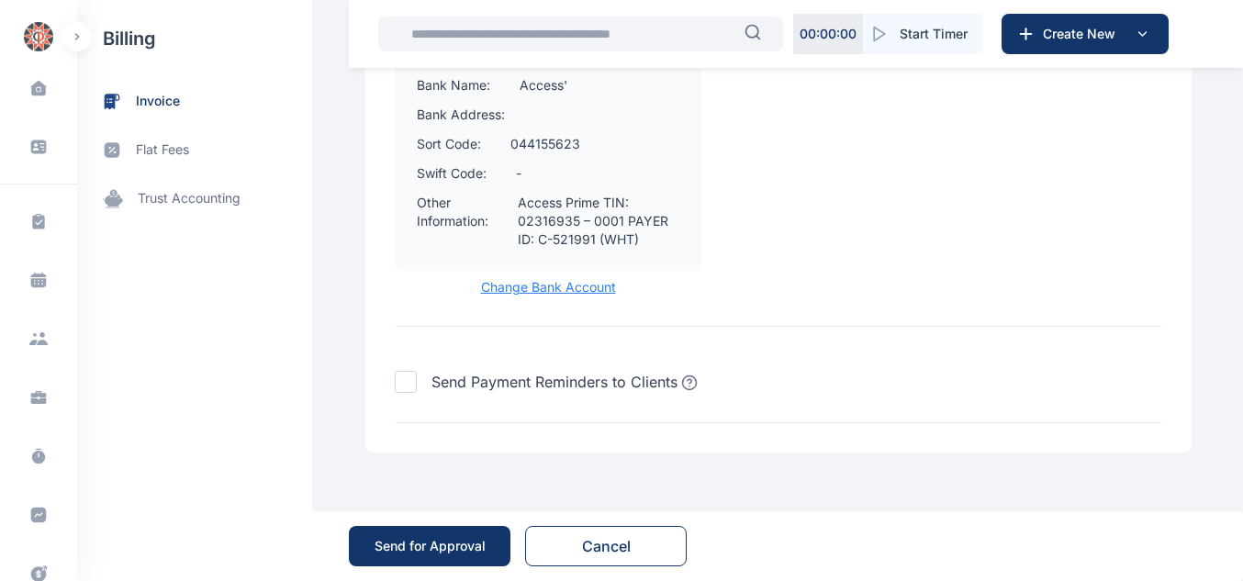
click at [430, 545] on div "Send for Approval" at bounding box center [430, 546] width 111 height 18
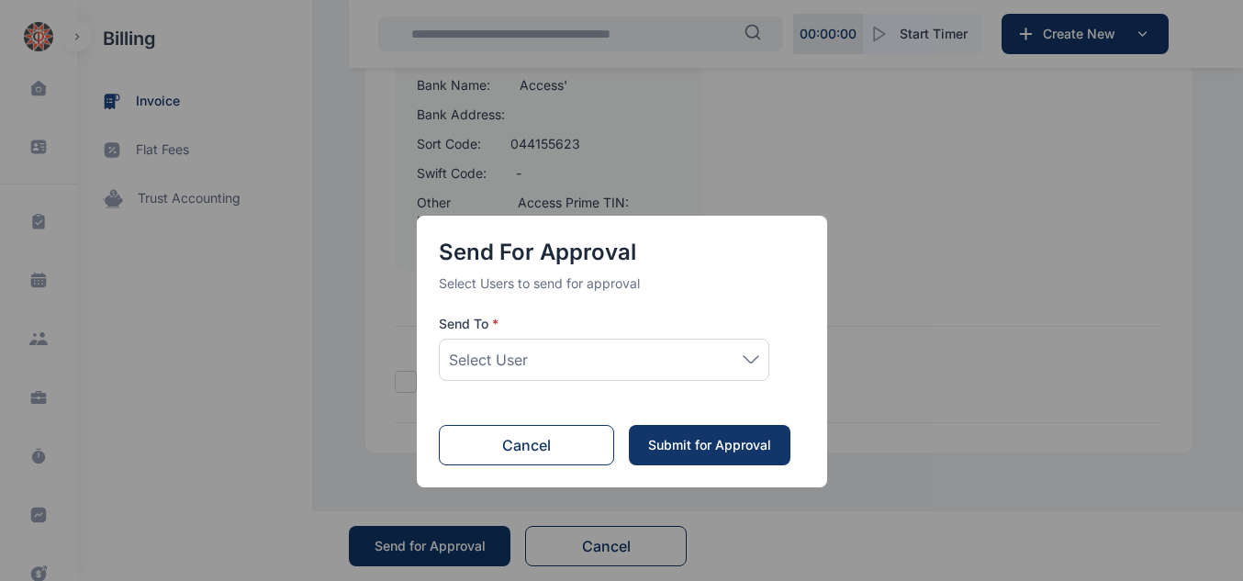
click at [558, 367] on div "Select User" at bounding box center [604, 360] width 310 height 22
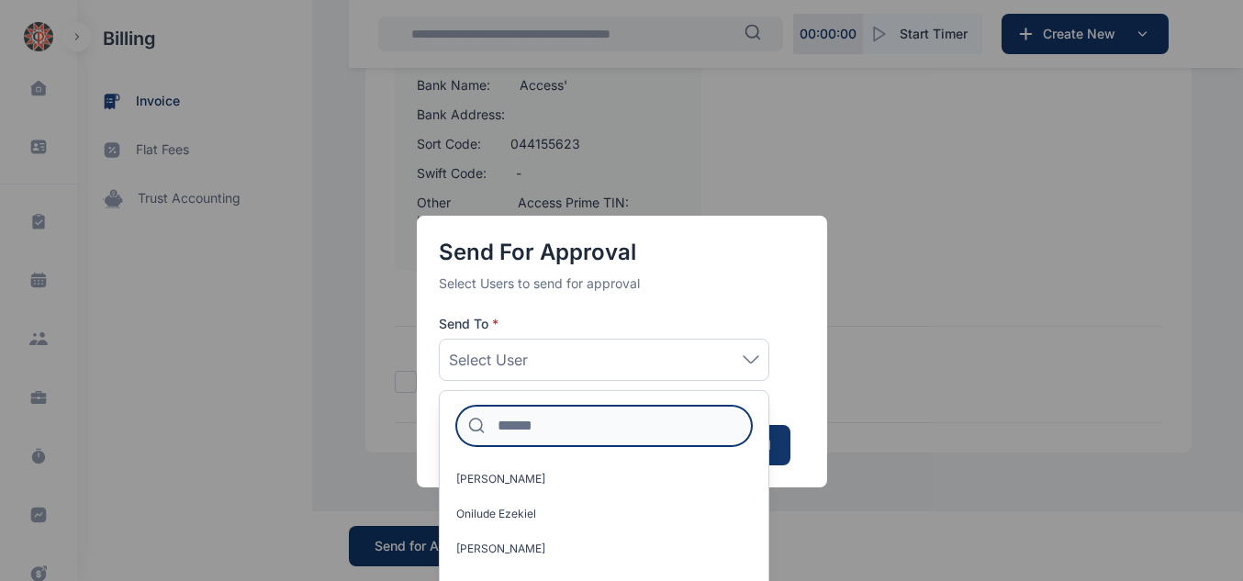
click at [545, 410] on input at bounding box center [604, 426] width 296 height 40
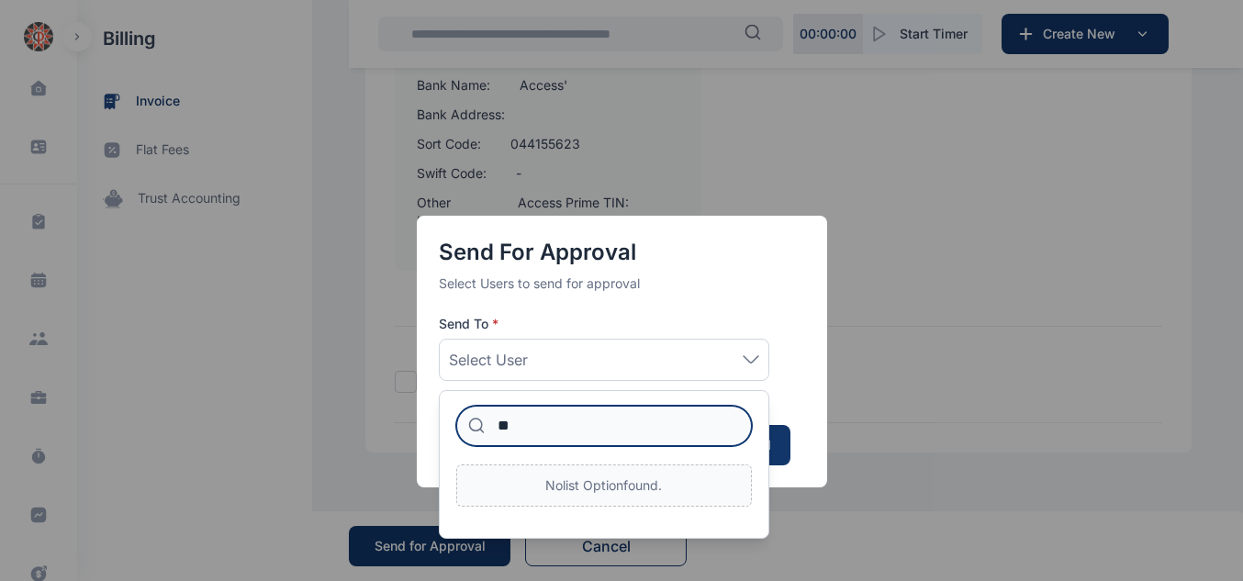
type input "*"
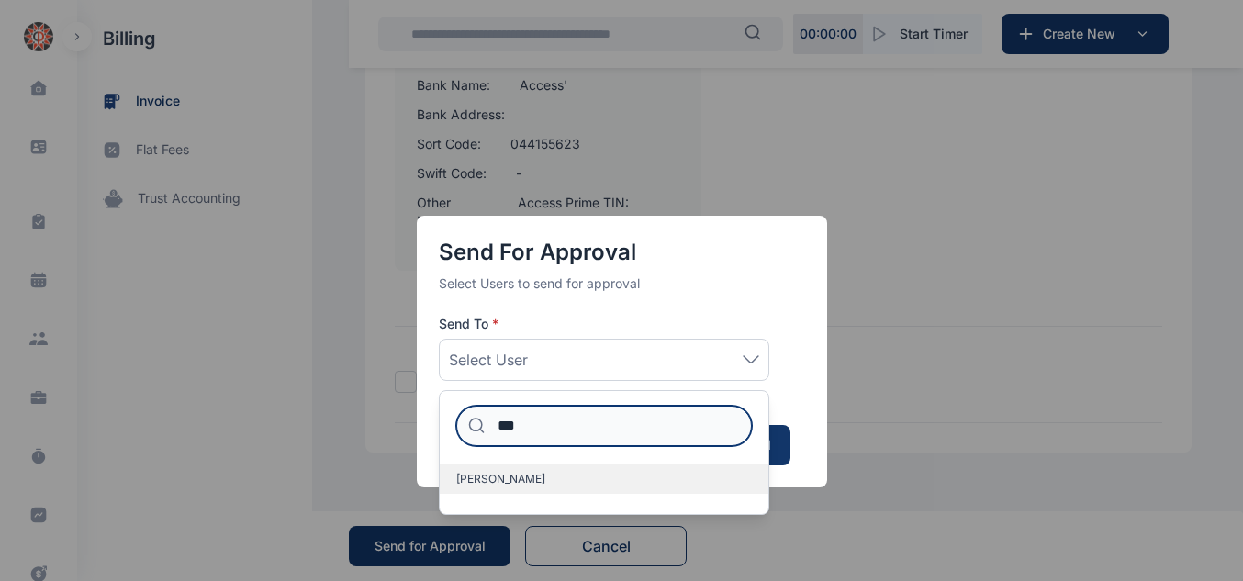
type input "***"
click at [498, 477] on span "Idigbe Elizabeth" at bounding box center [500, 479] width 89 height 15
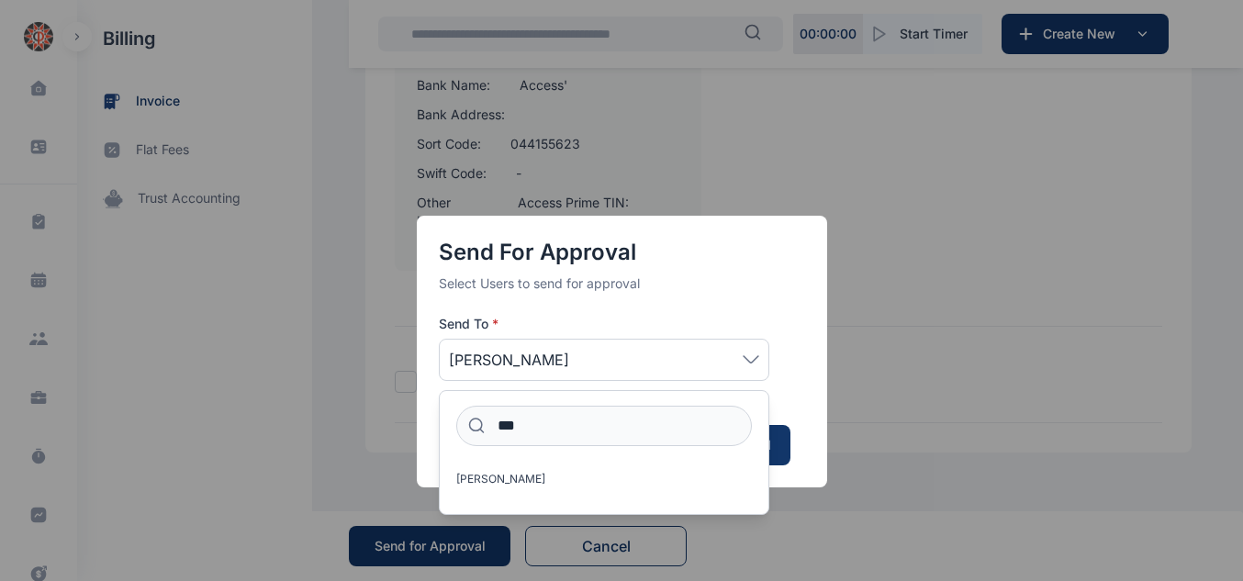
click at [781, 435] on button "Submit for Approval" at bounding box center [710, 445] width 162 height 40
